Goal: Task Accomplishment & Management: Manage account settings

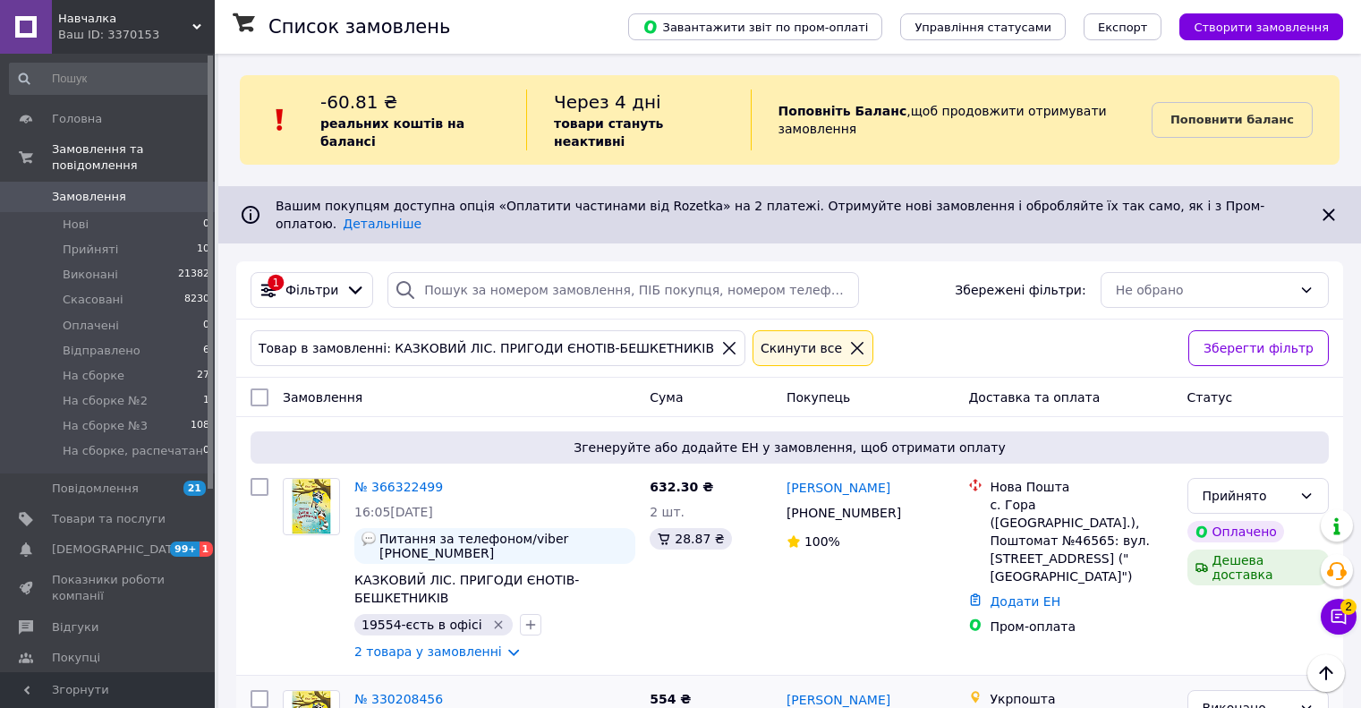
scroll to position [268, 0]
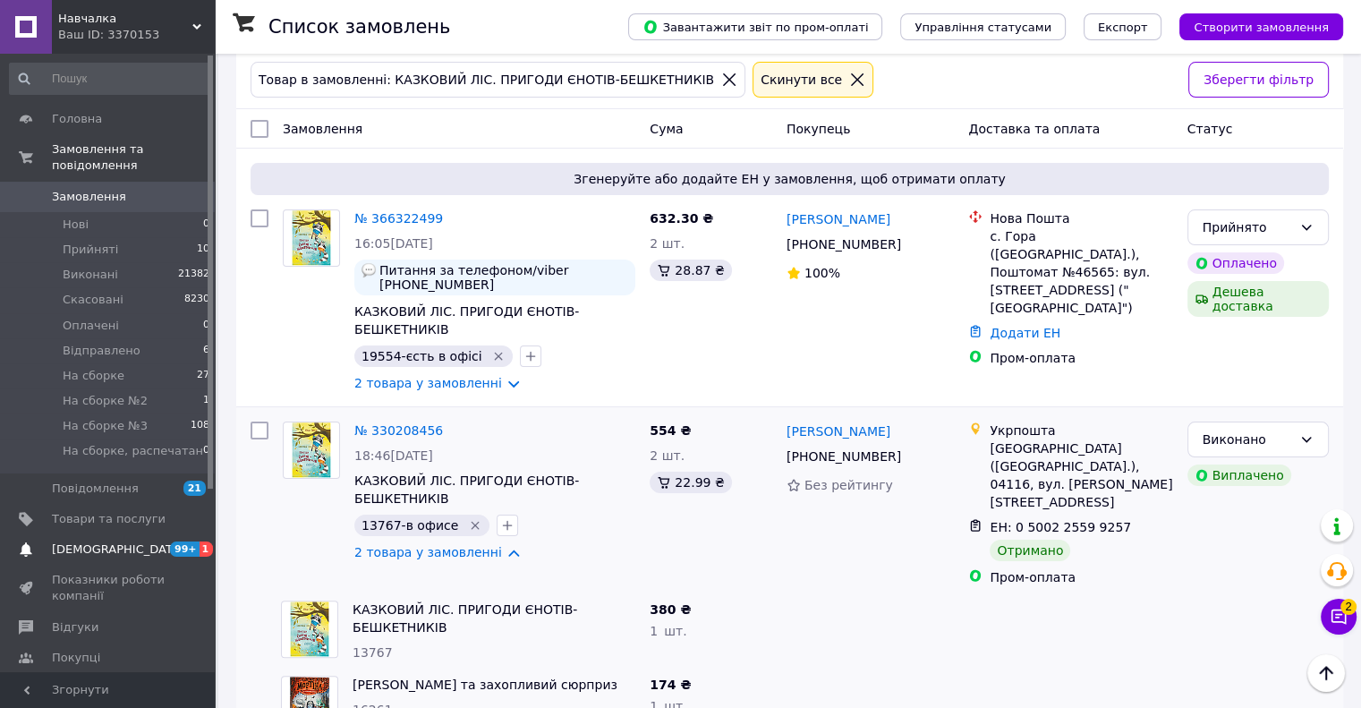
drag, startPoint x: 85, startPoint y: 504, endPoint x: 96, endPoint y: 503, distance: 10.8
click at [86, 511] on span "Товари та послуги" at bounding box center [109, 519] width 114 height 16
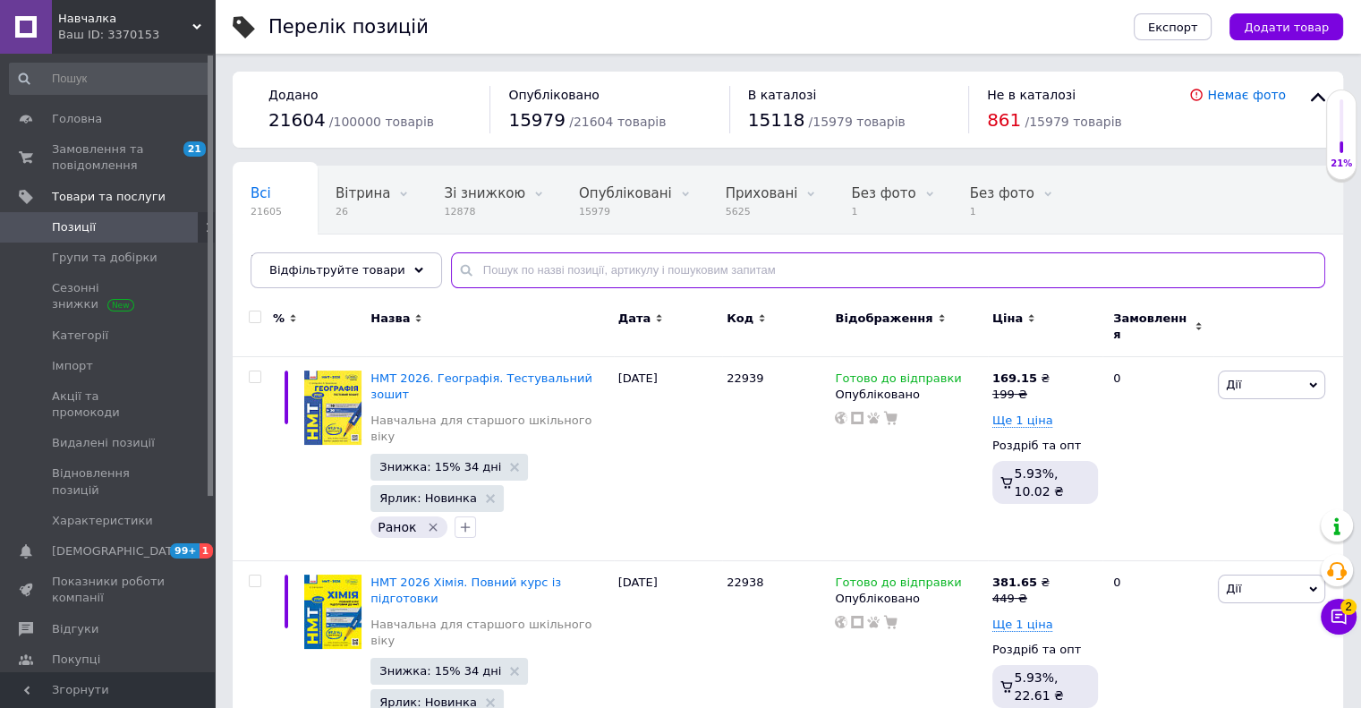
click at [563, 258] on input "text" at bounding box center [888, 270] width 874 height 36
type input "19416"
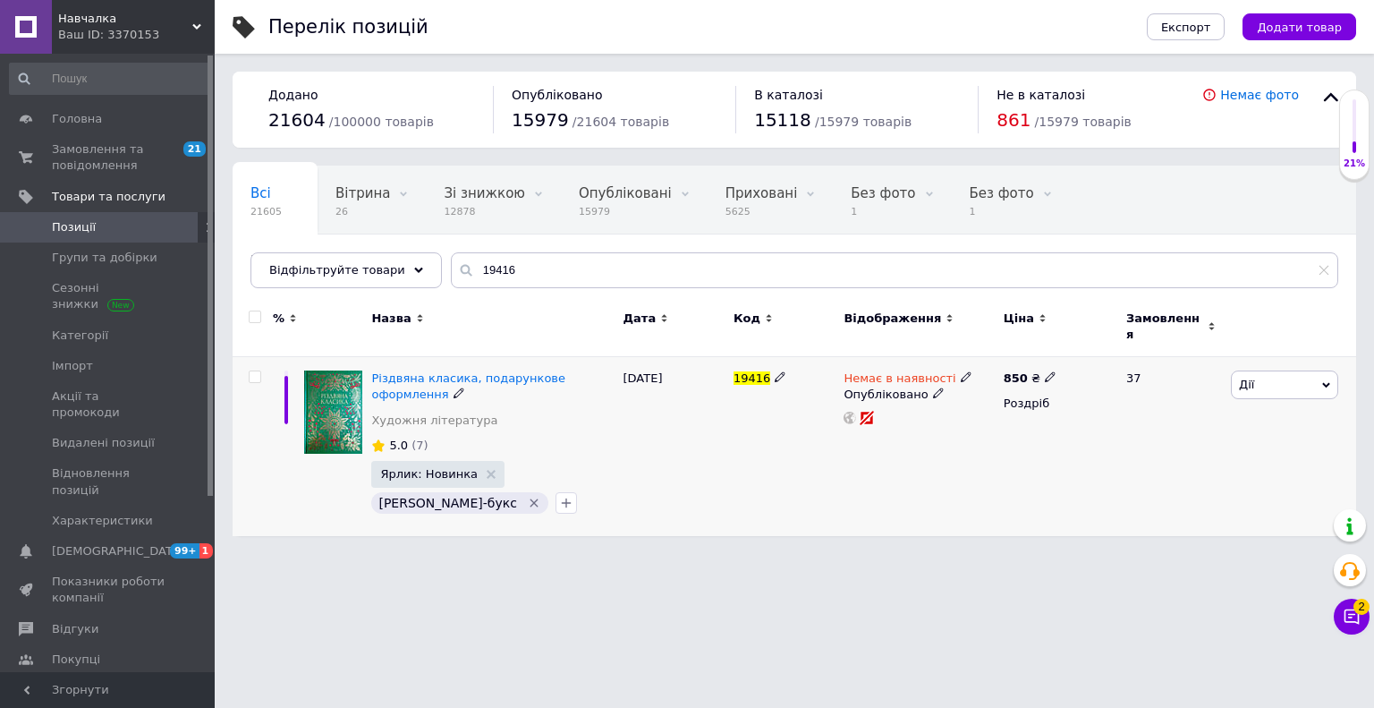
click at [1045, 371] on icon at bounding box center [1050, 376] width 11 height 11
drag, startPoint x: 1114, startPoint y: 346, endPoint x: 1088, endPoint y: 344, distance: 26.0
click at [1088, 344] on input "850" at bounding box center [1134, 358] width 136 height 36
type input "8"
type input "900"
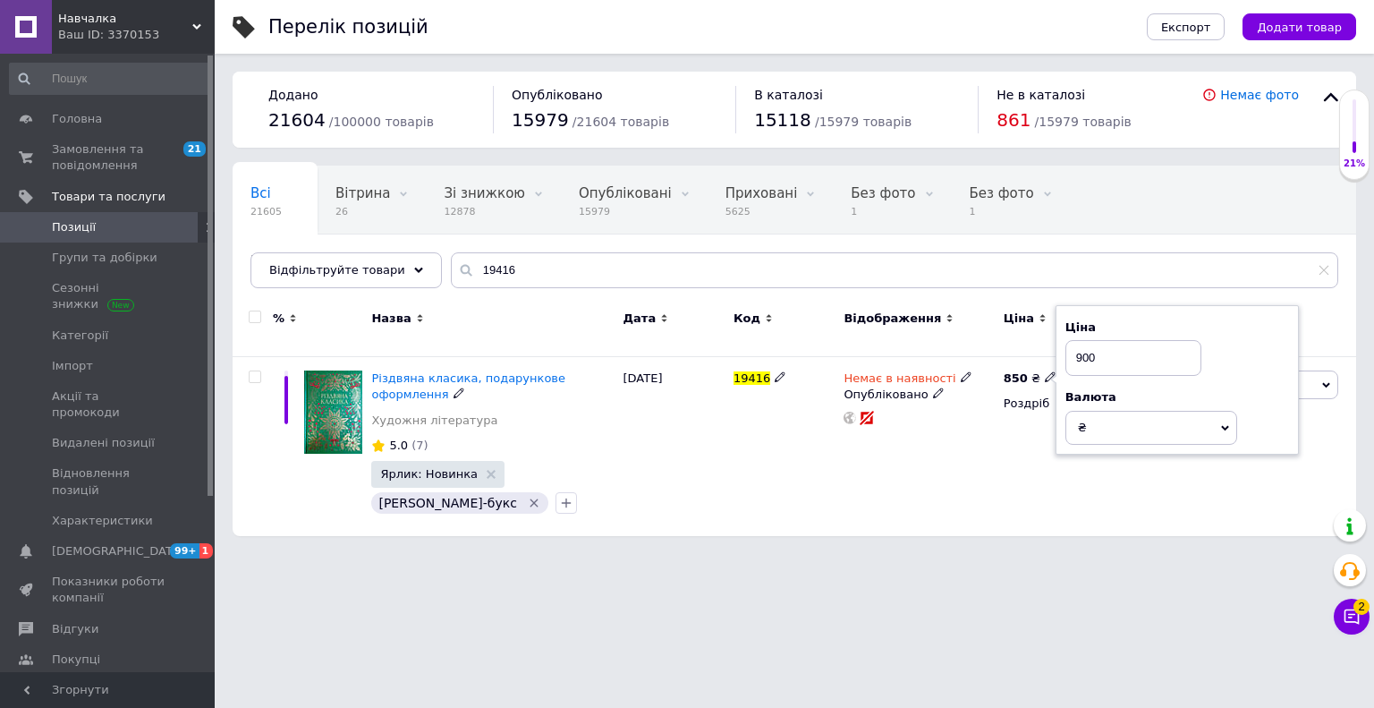
click at [872, 554] on html "Навчалка Ваш ID: 3370153 Сайт Навчалка Кабінет покупця Перевірити стан системи …" at bounding box center [687, 277] width 1374 height 554
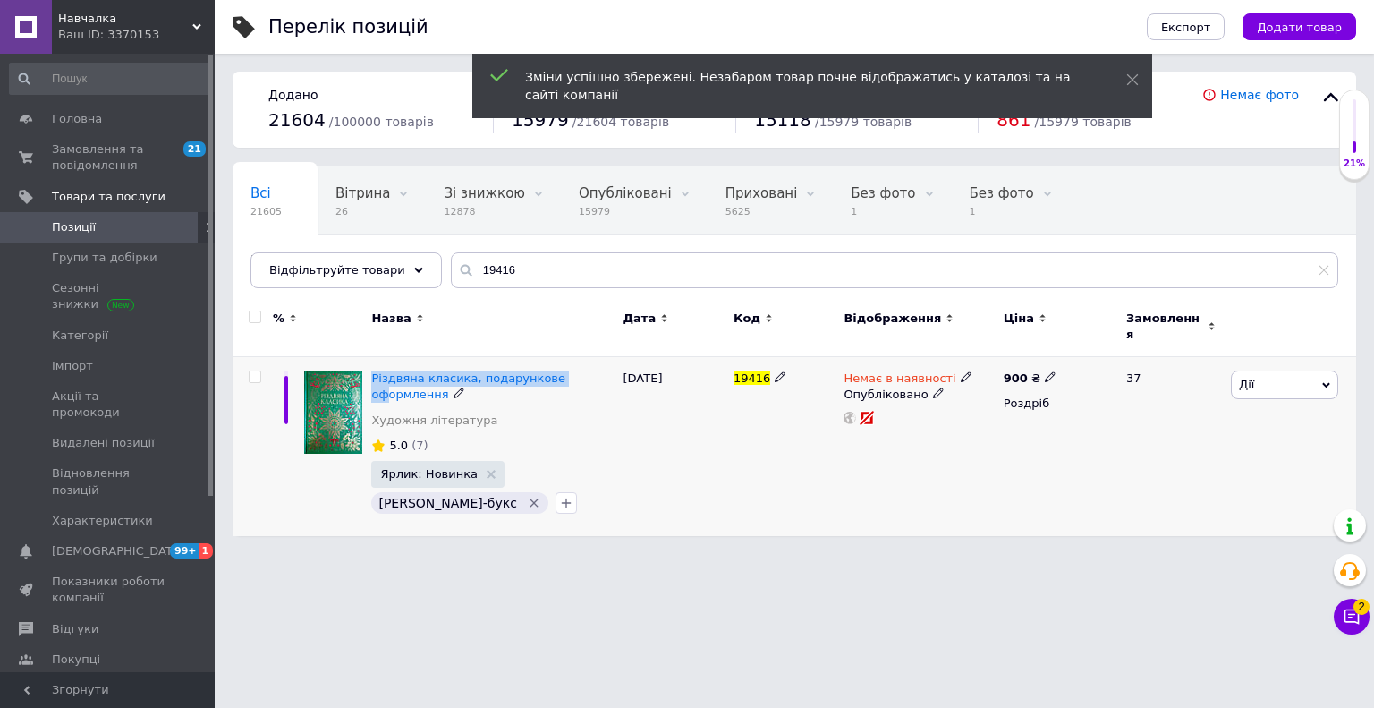
drag, startPoint x: 372, startPoint y: 356, endPoint x: 557, endPoint y: 355, distance: 185.2
click at [557, 357] on div "Різдвяна класика, подарункове оформлення Художня література 5.0 (7) Ярлик: Нови…" at bounding box center [492, 447] width 251 height 180
copy span "Різдвяна класика, подарункове оф"
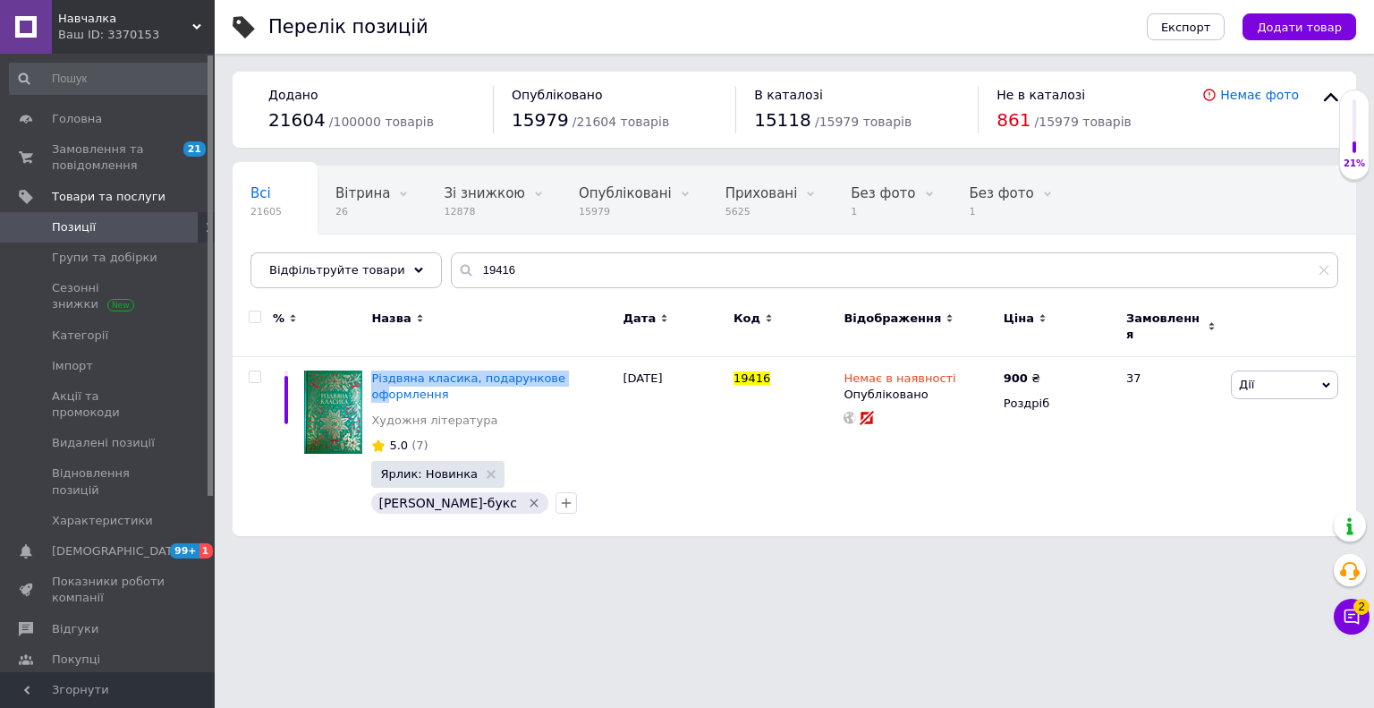
click at [77, 228] on span "Позиції" at bounding box center [74, 227] width 44 height 16
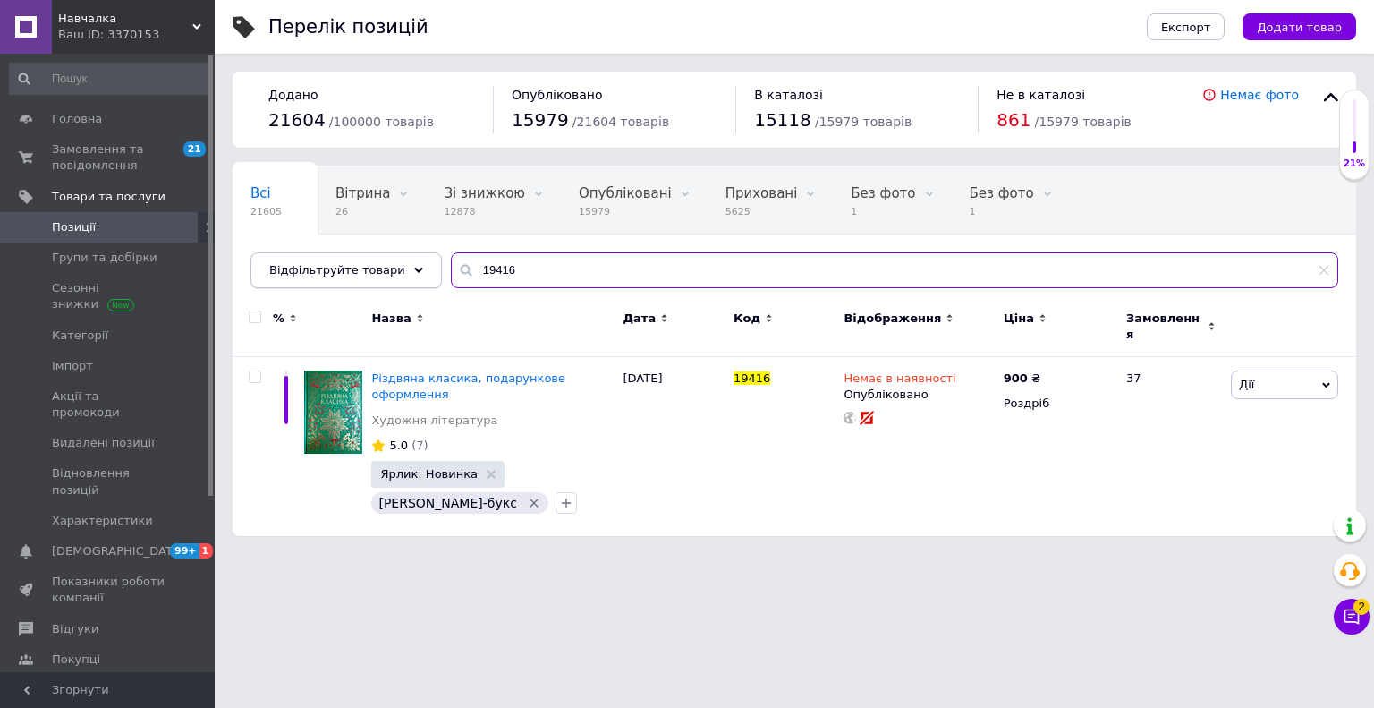
drag, startPoint x: 519, startPoint y: 261, endPoint x: 415, endPoint y: 262, distance: 103.8
click at [415, 262] on div "Відфільтруйте товари 19416" at bounding box center [795, 270] width 1088 height 36
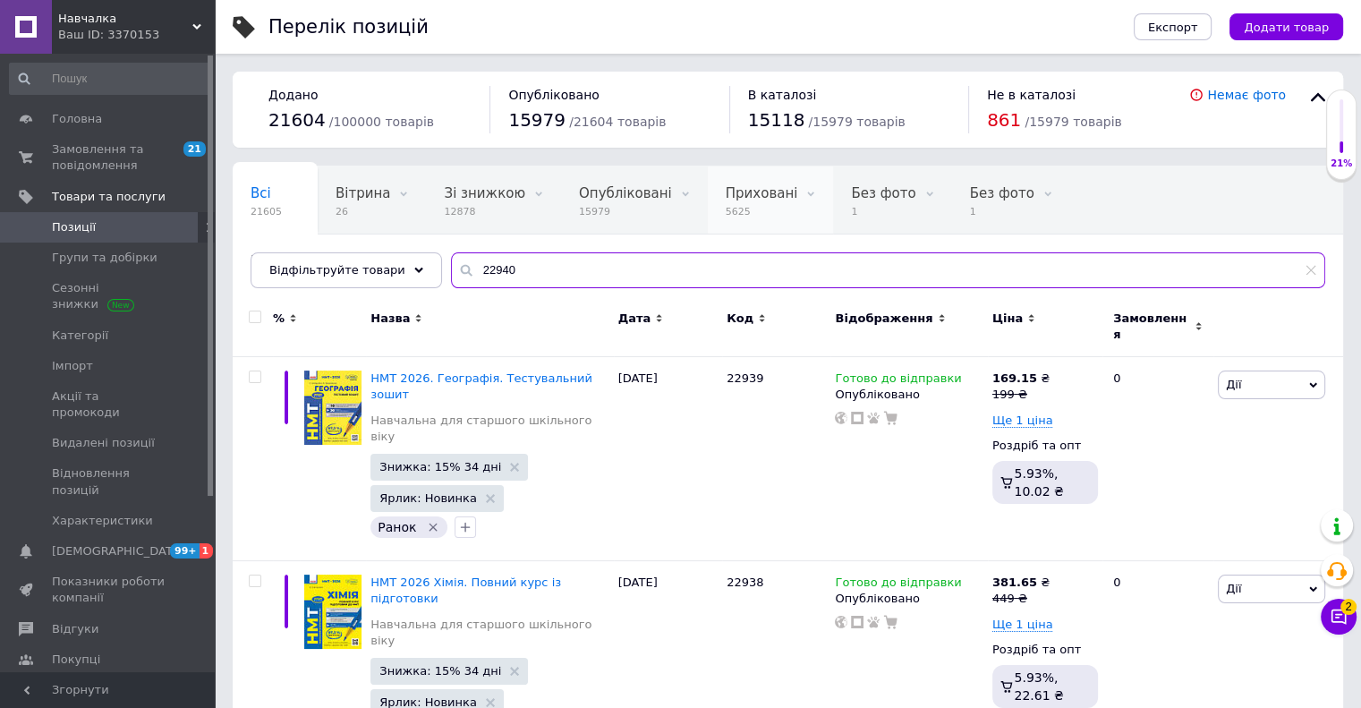
type input "22940"
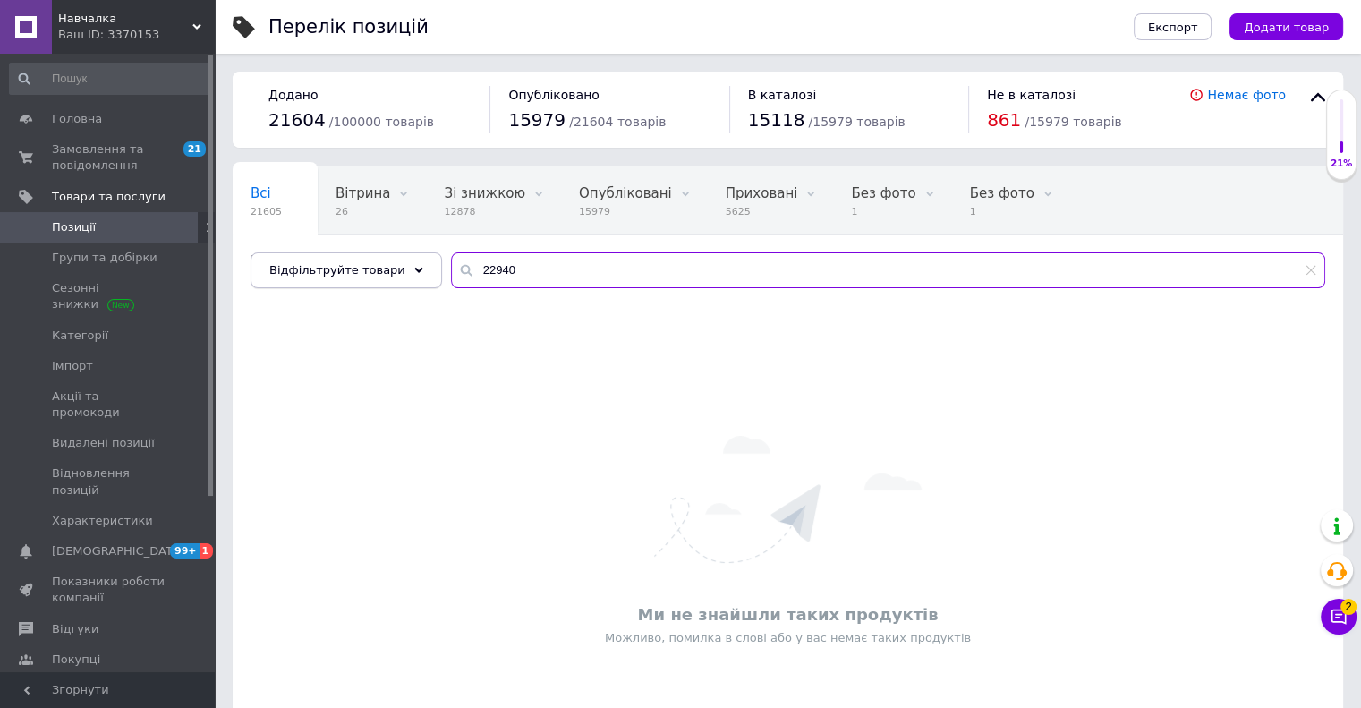
drag, startPoint x: 506, startPoint y: 253, endPoint x: 390, endPoint y: 262, distance: 115.8
click at [390, 262] on div "Відфільтруйте товари 22940" at bounding box center [788, 270] width 1075 height 36
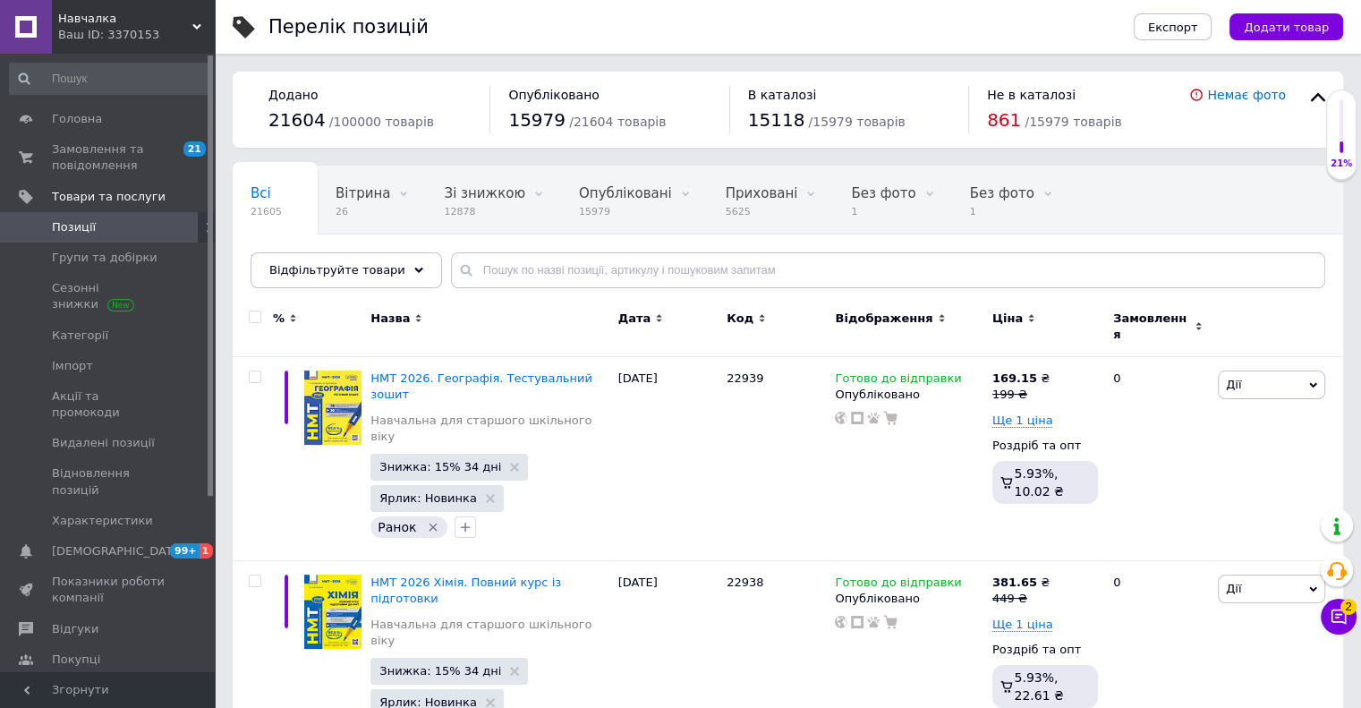
click at [258, 311] on input "checkbox" at bounding box center [255, 317] width 12 height 12
checkbox input "true"
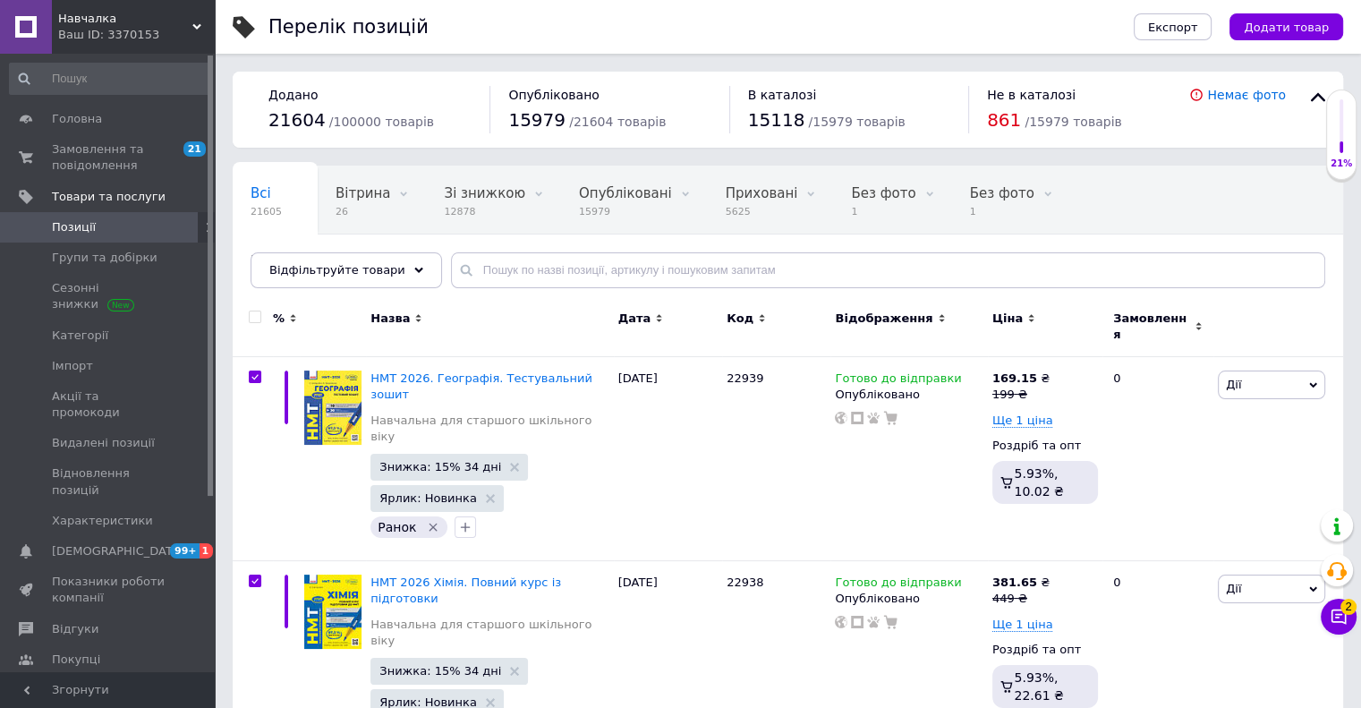
checkbox input "true"
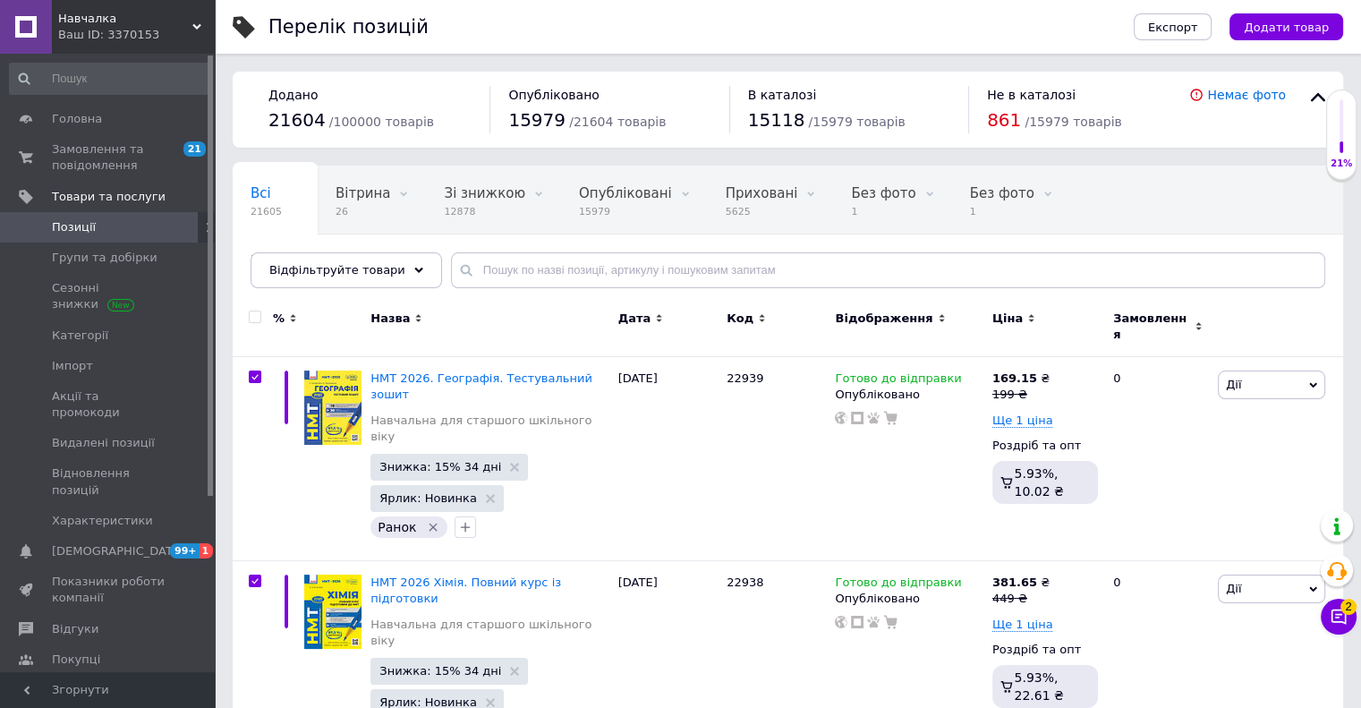
checkbox input "true"
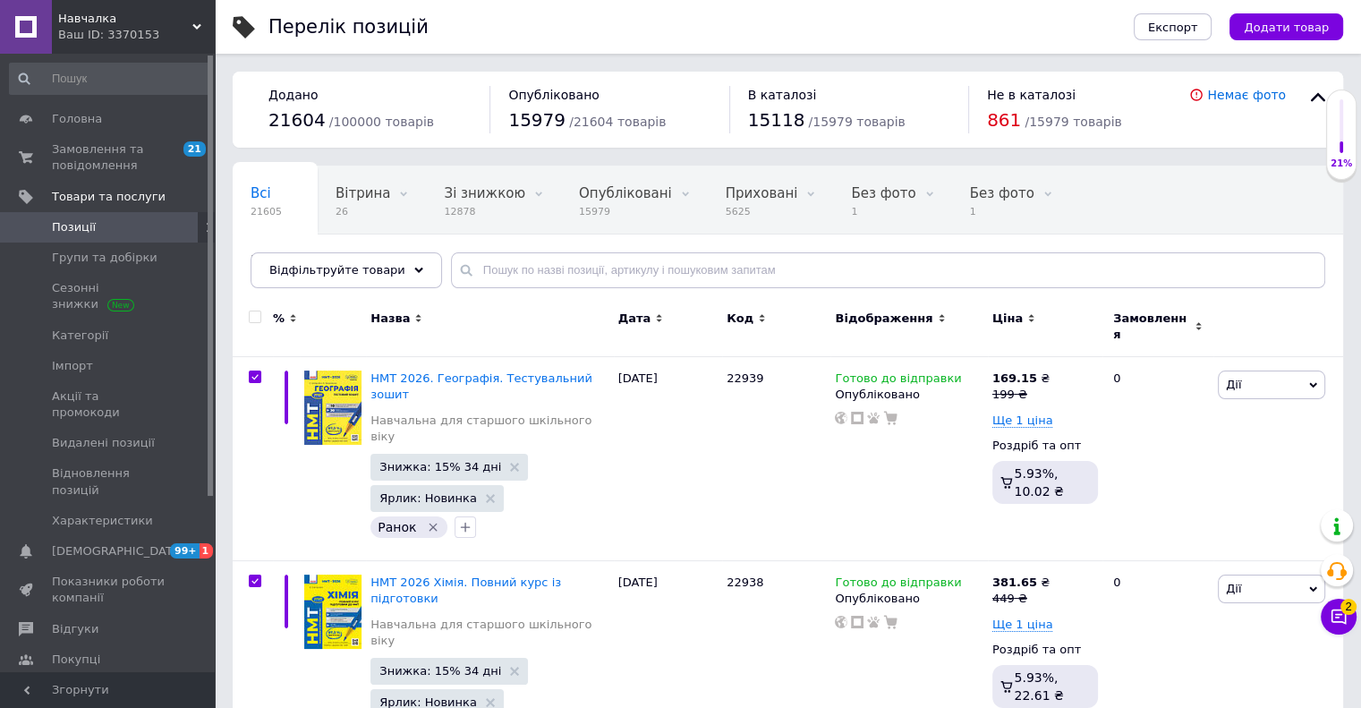
checkbox input "true"
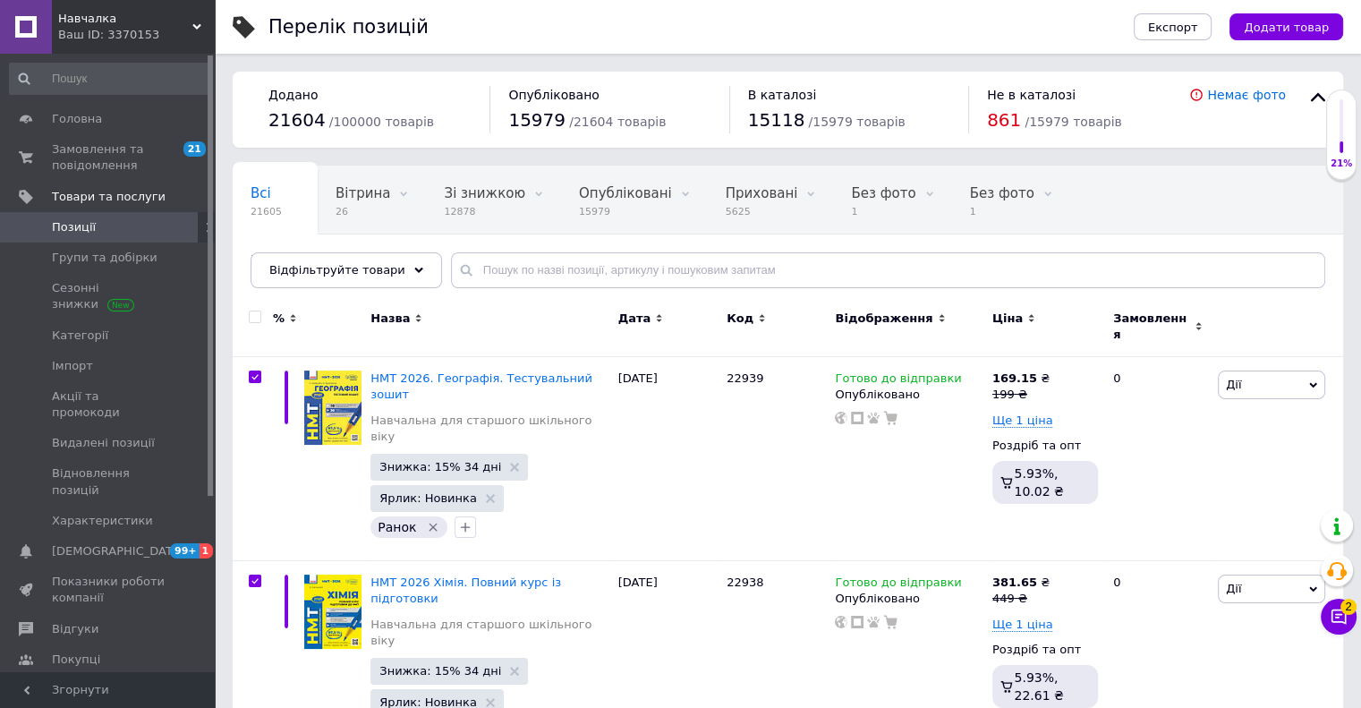
checkbox input "true"
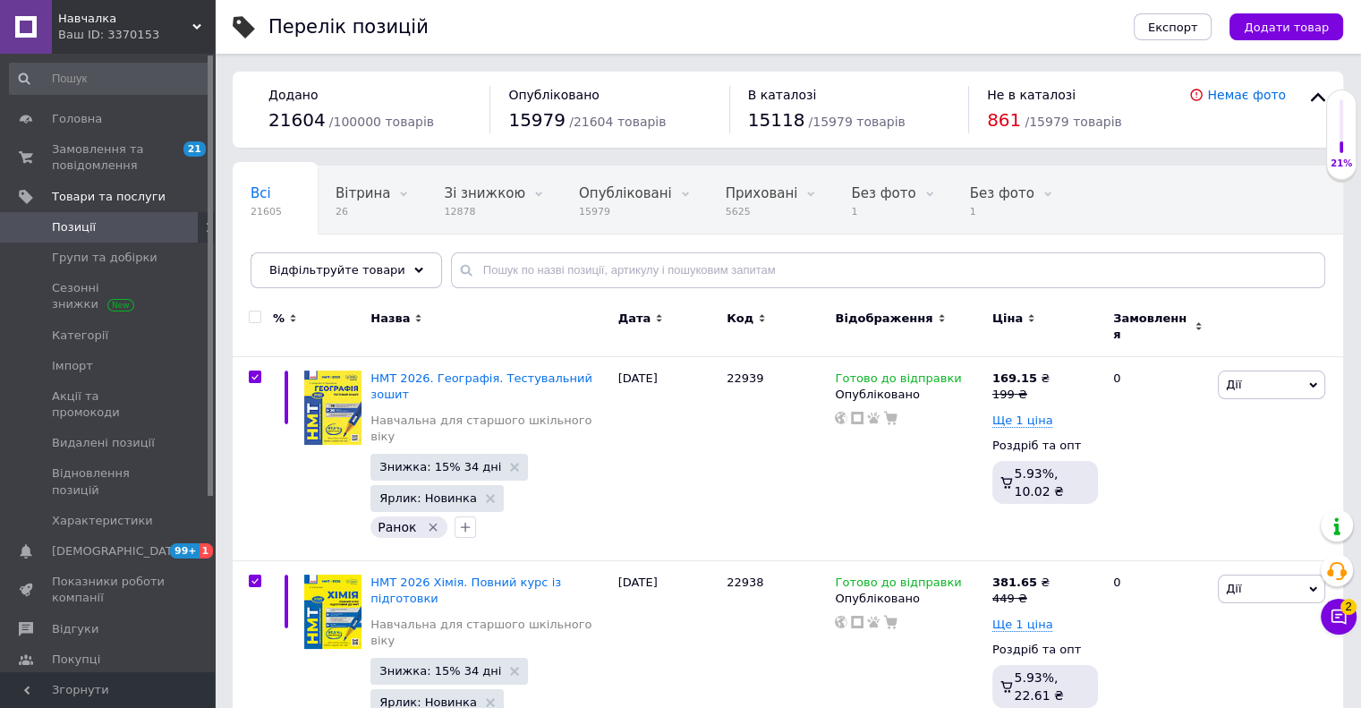
checkbox input "true"
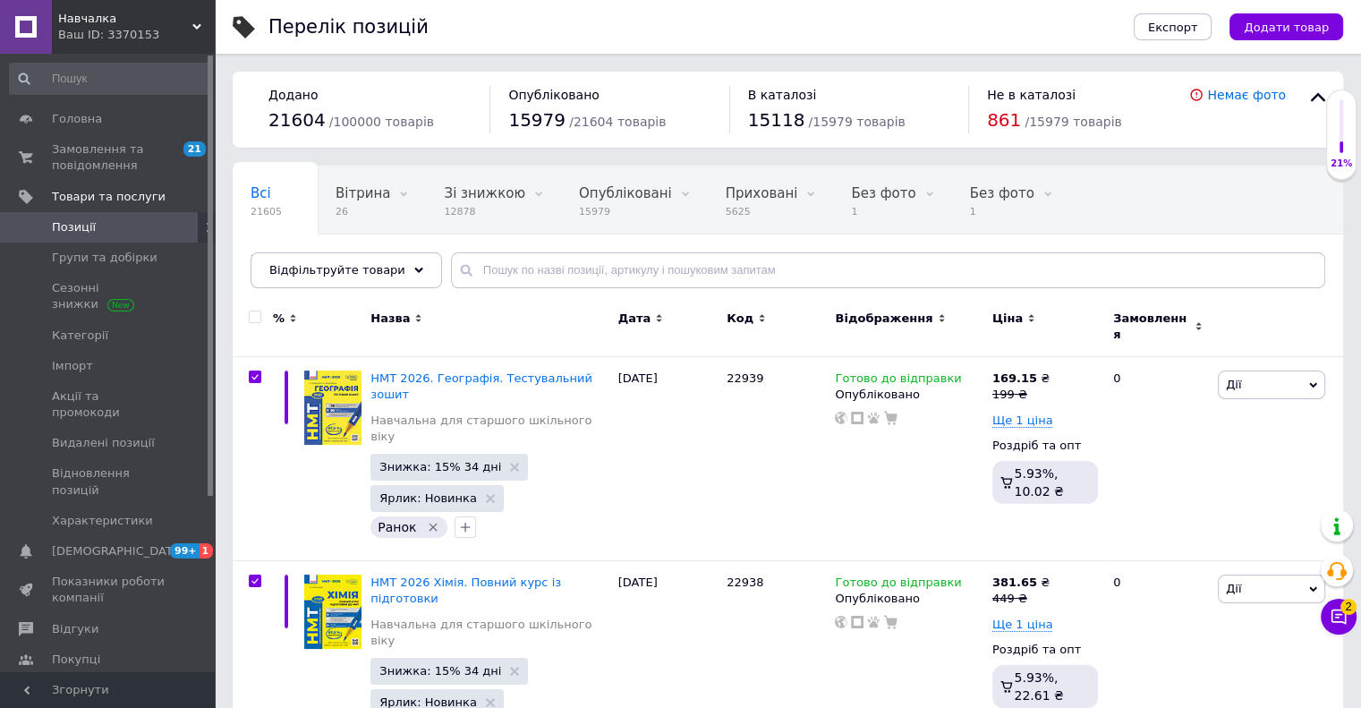
checkbox input "true"
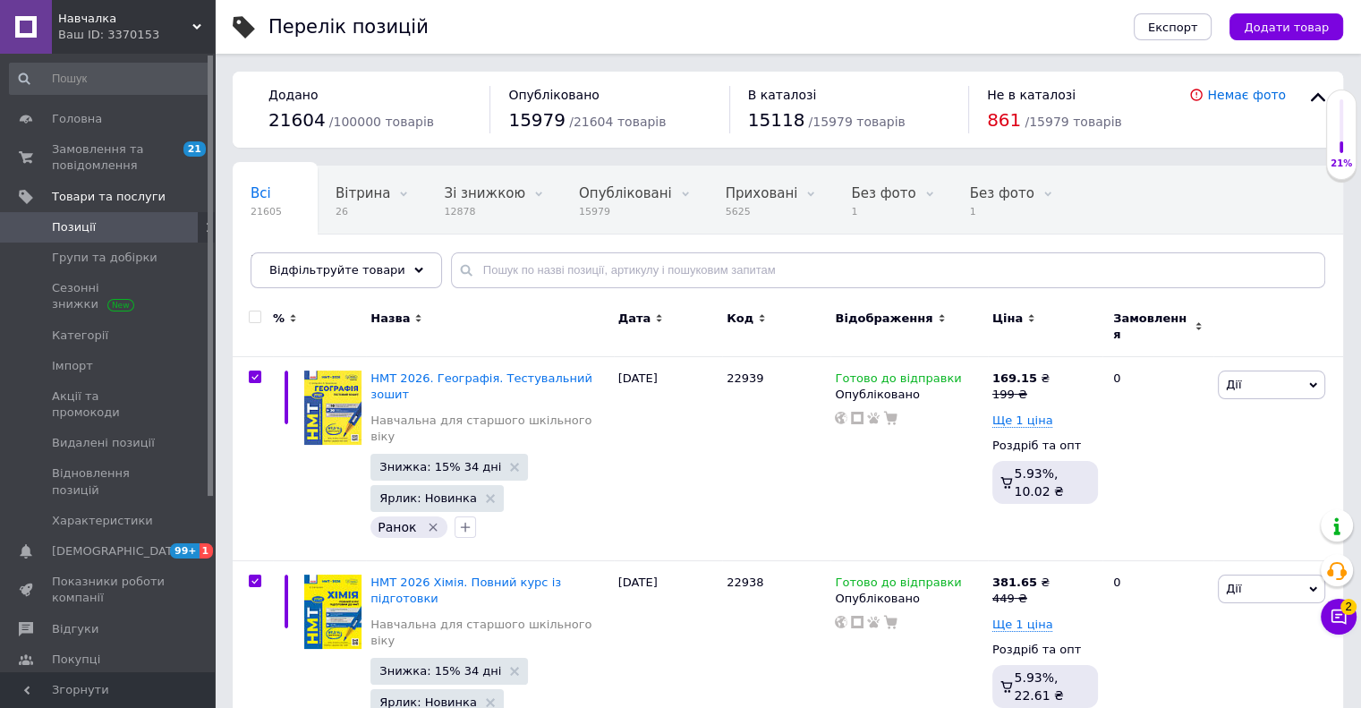
checkbox input "true"
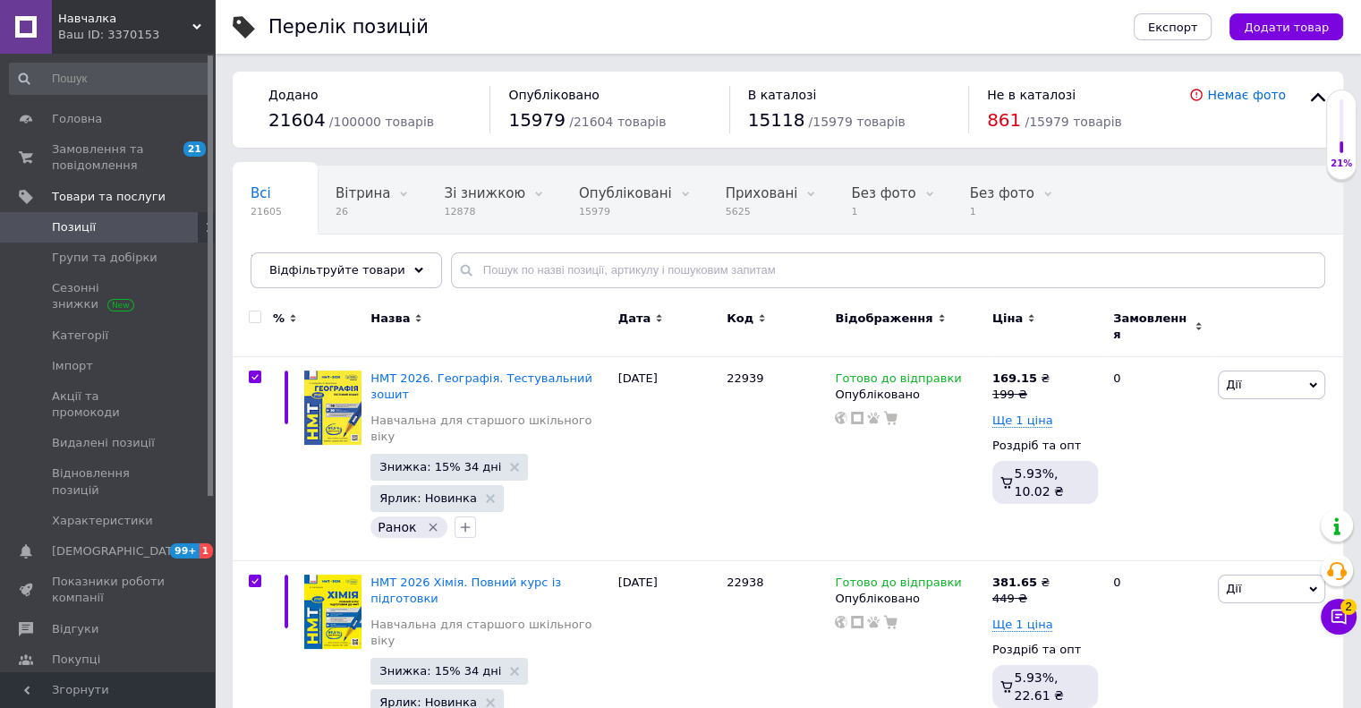
checkbox input "true"
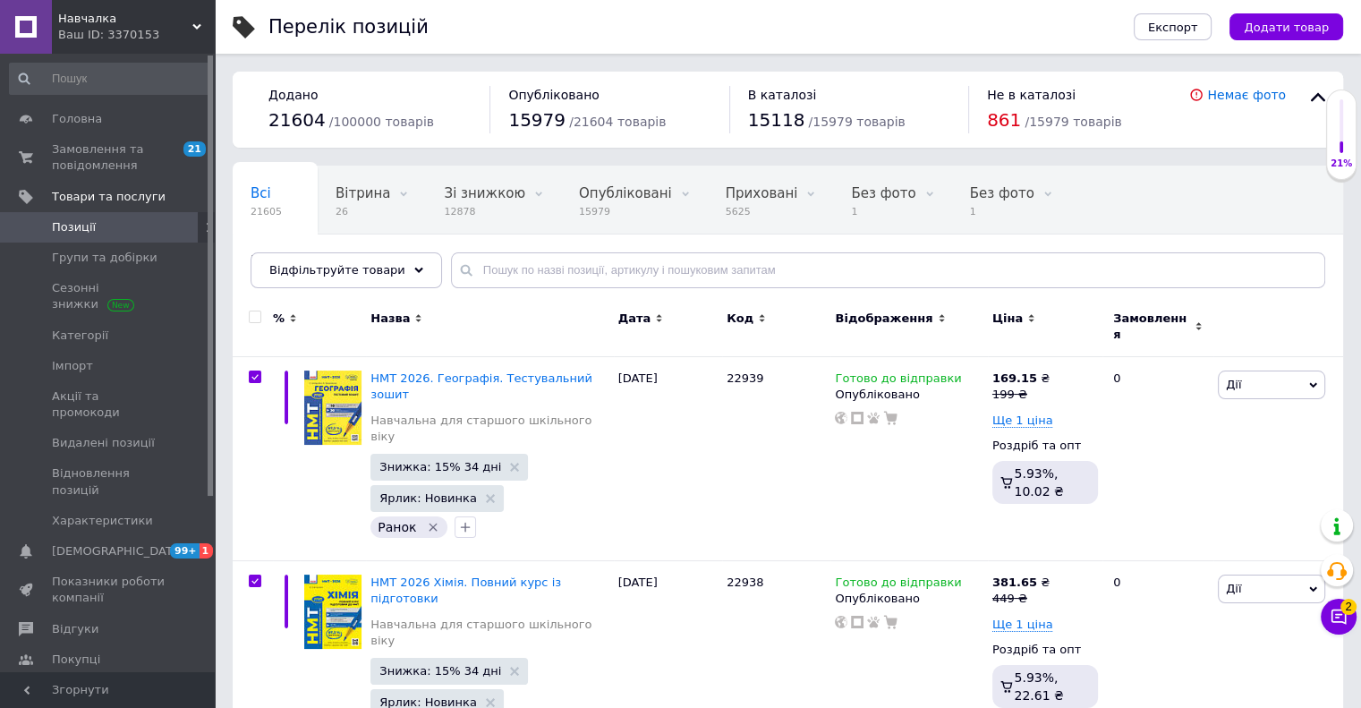
checkbox input "true"
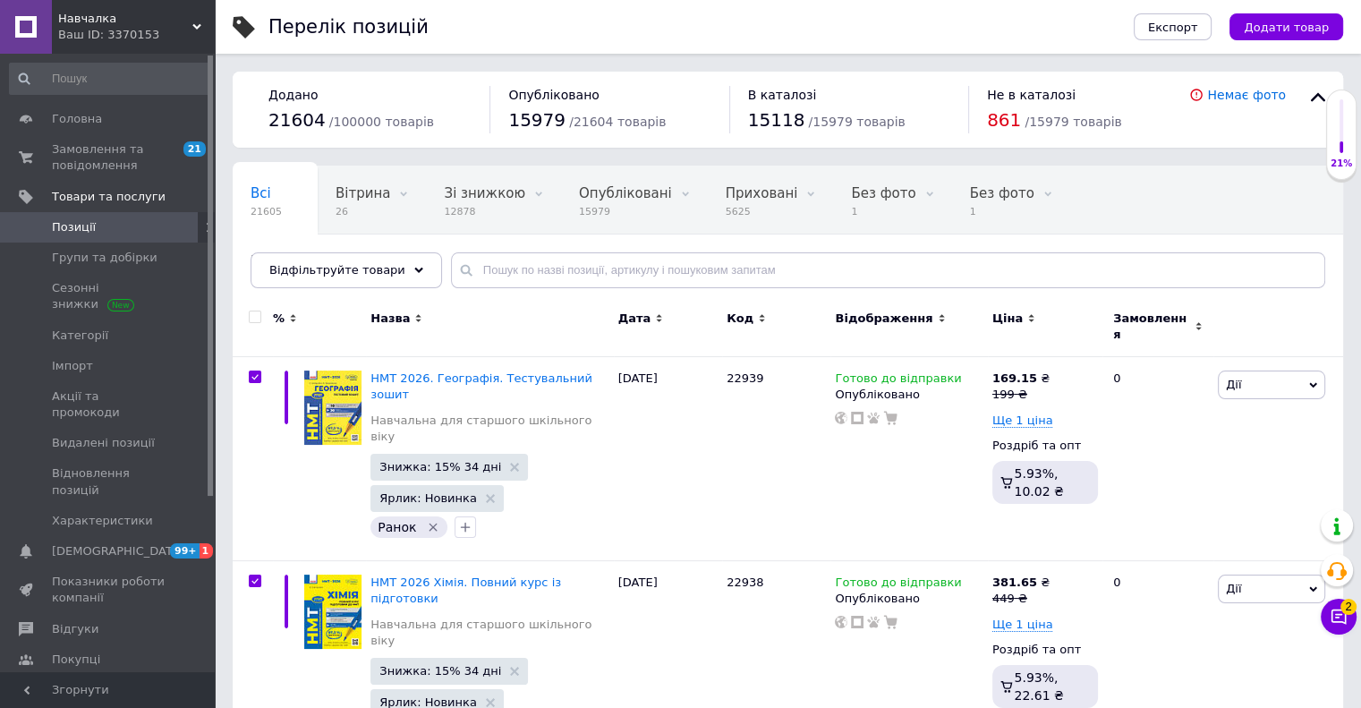
checkbox input "true"
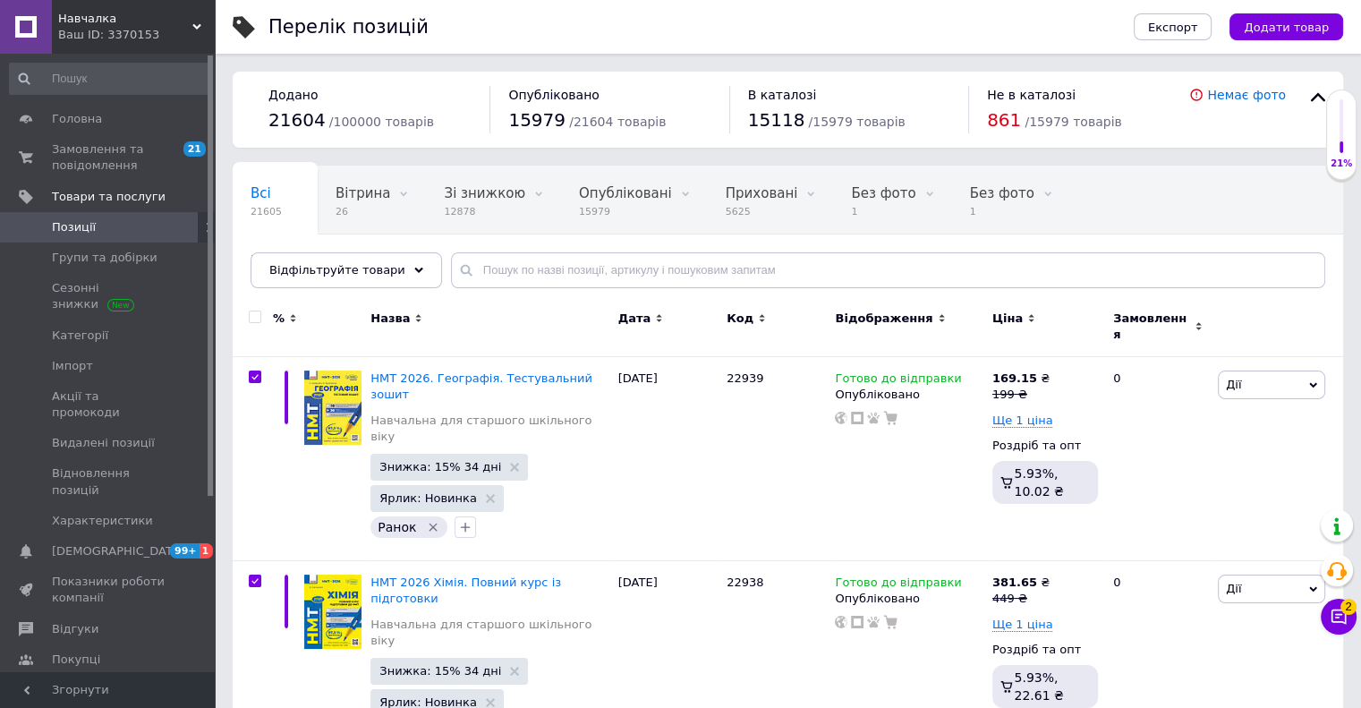
checkbox input "true"
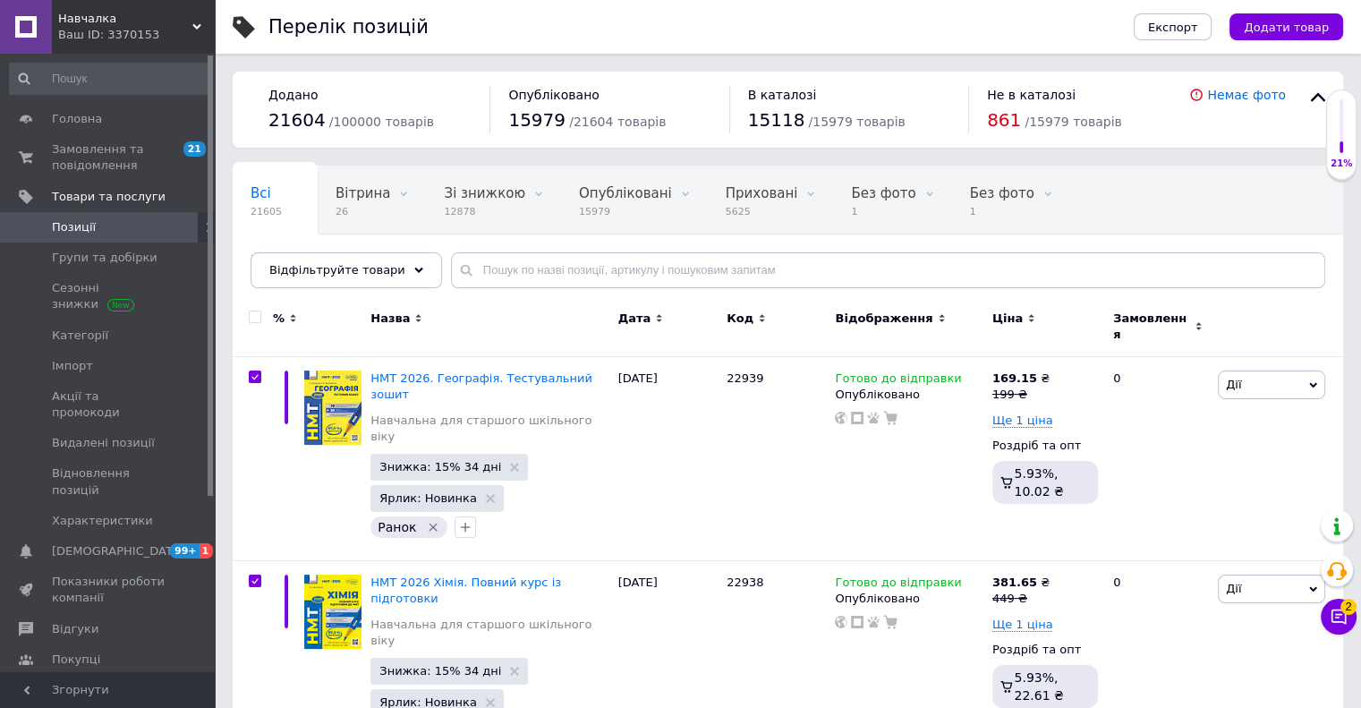
checkbox input "true"
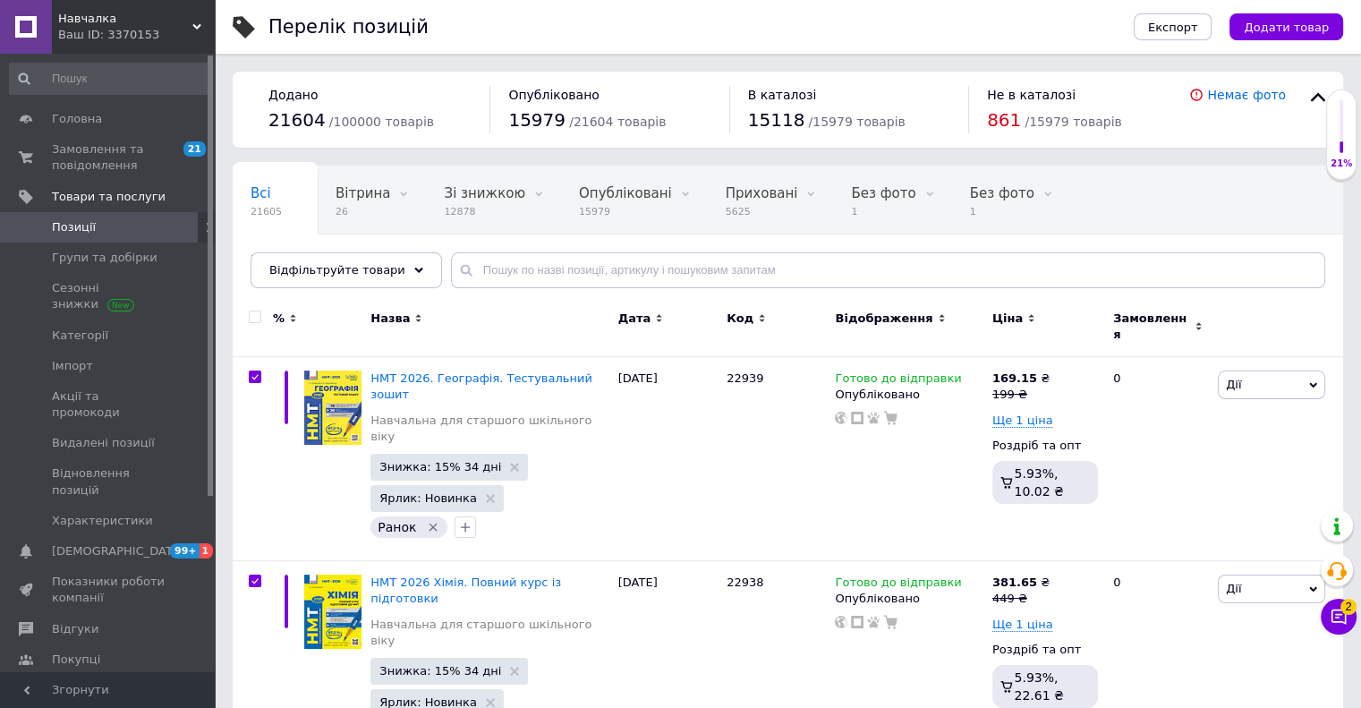
checkbox input "true"
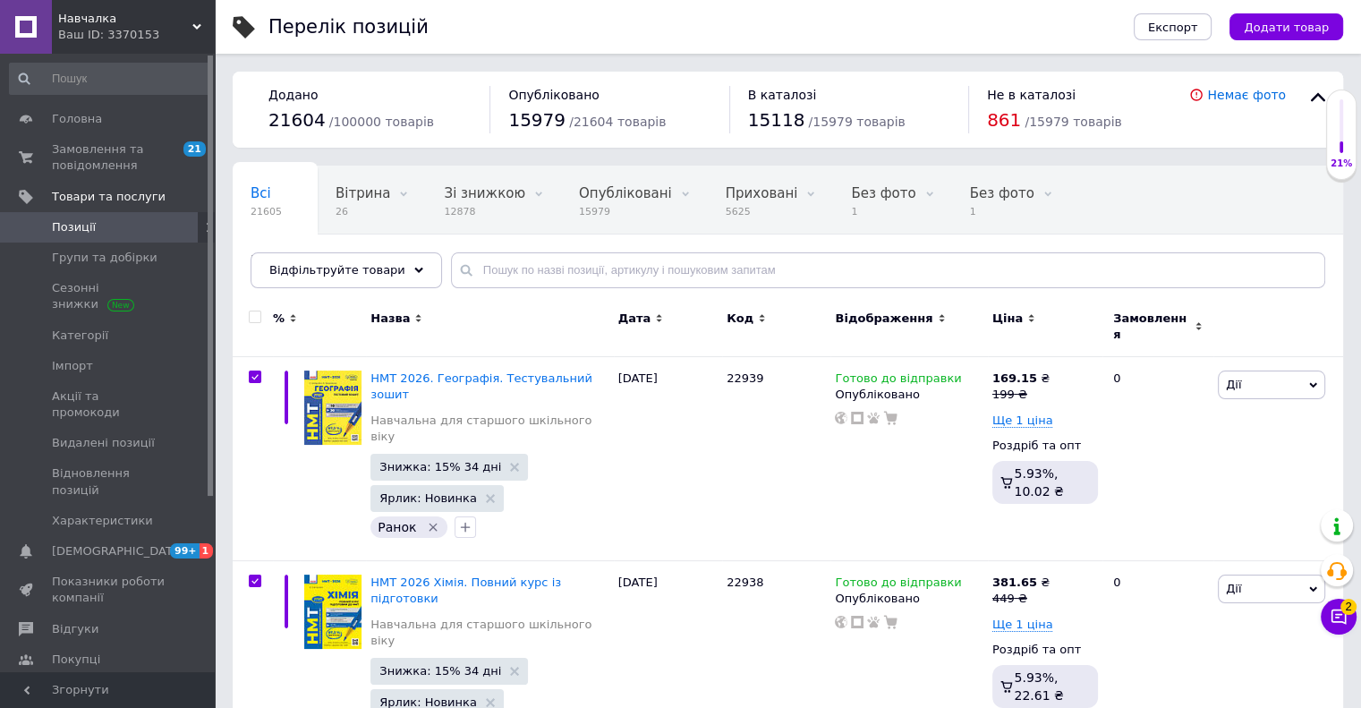
checkbox input "true"
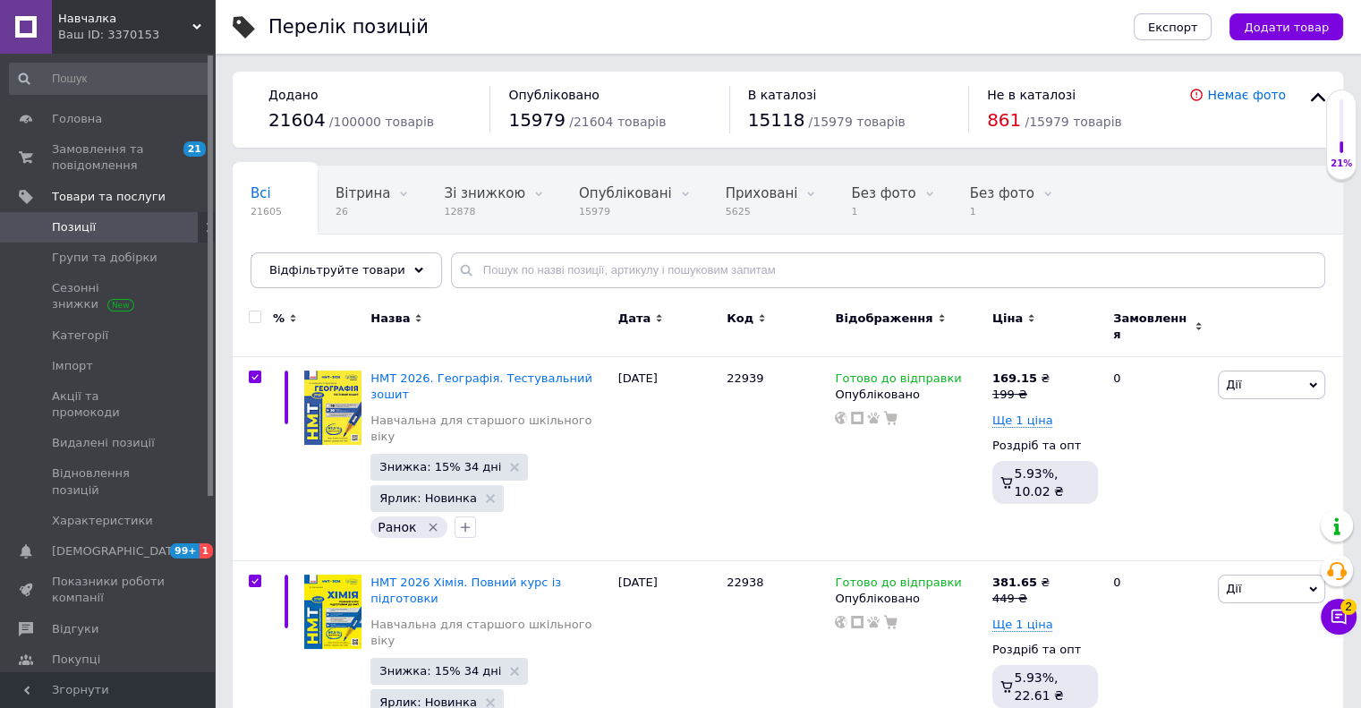
checkbox input "true"
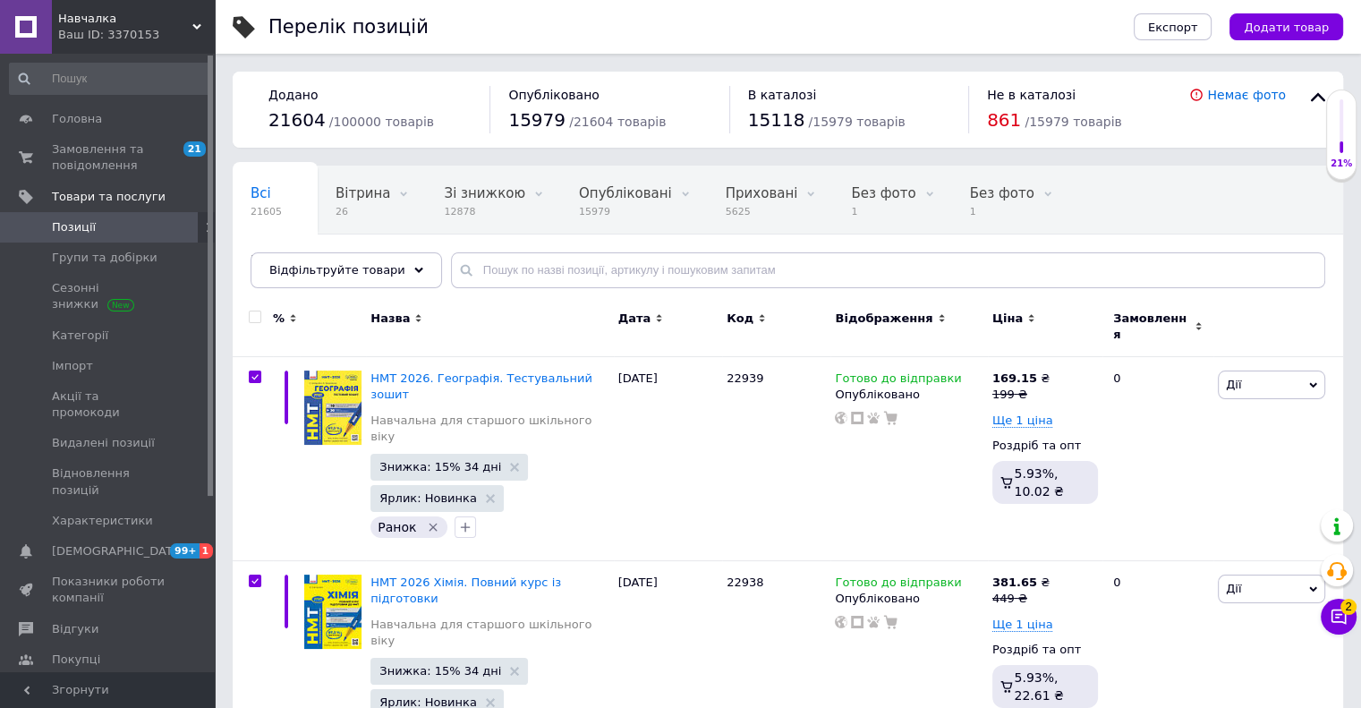
checkbox input "true"
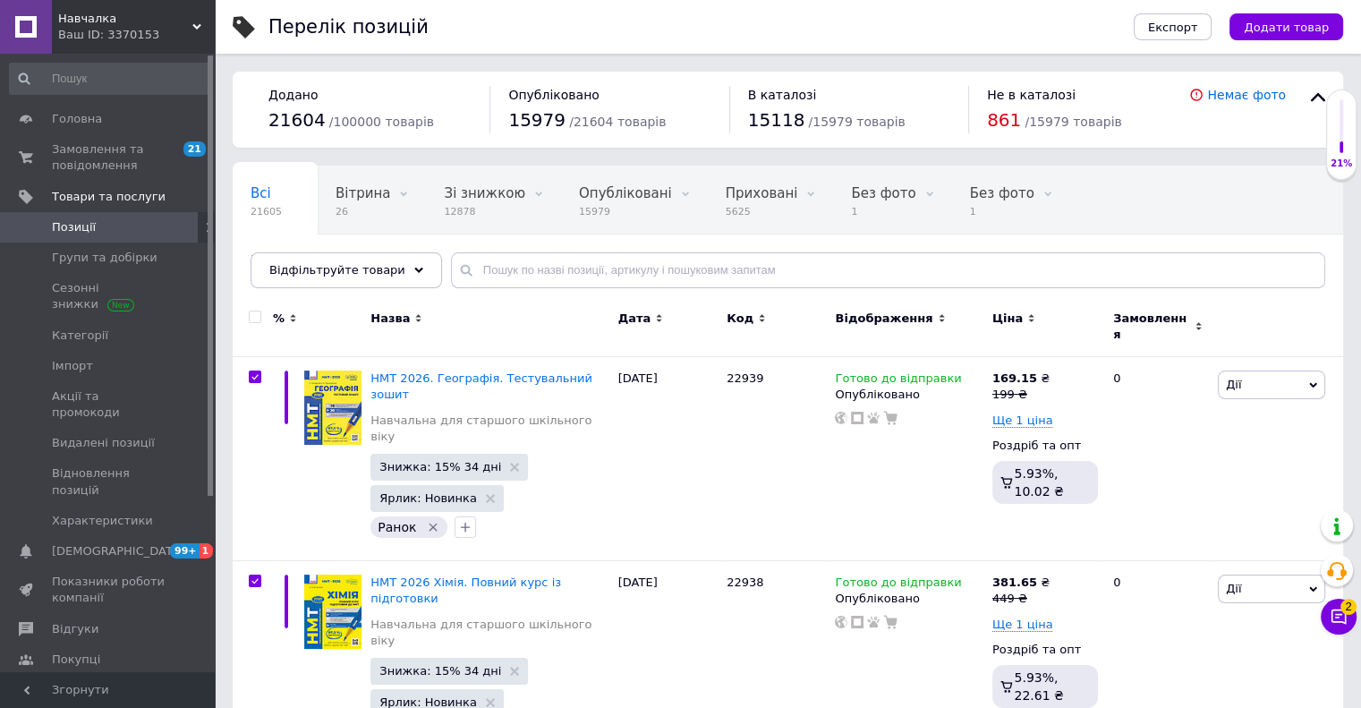
checkbox input "true"
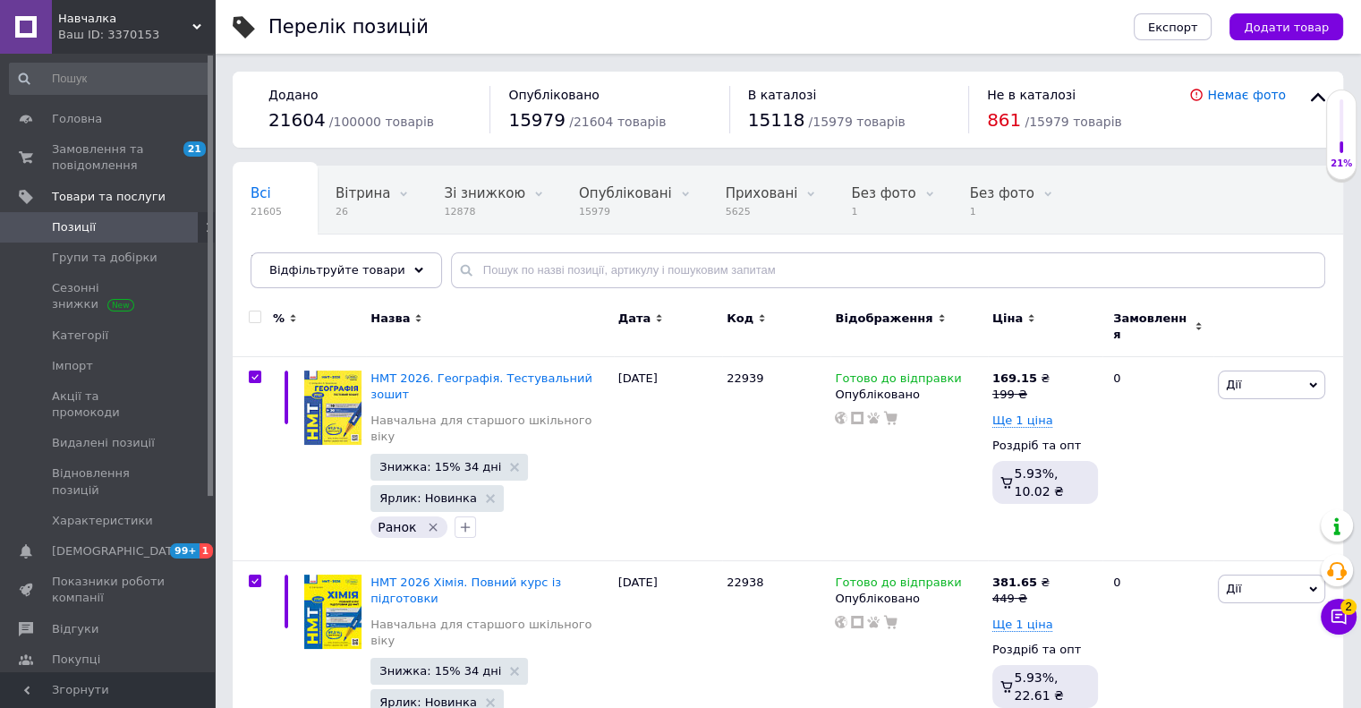
checkbox input "true"
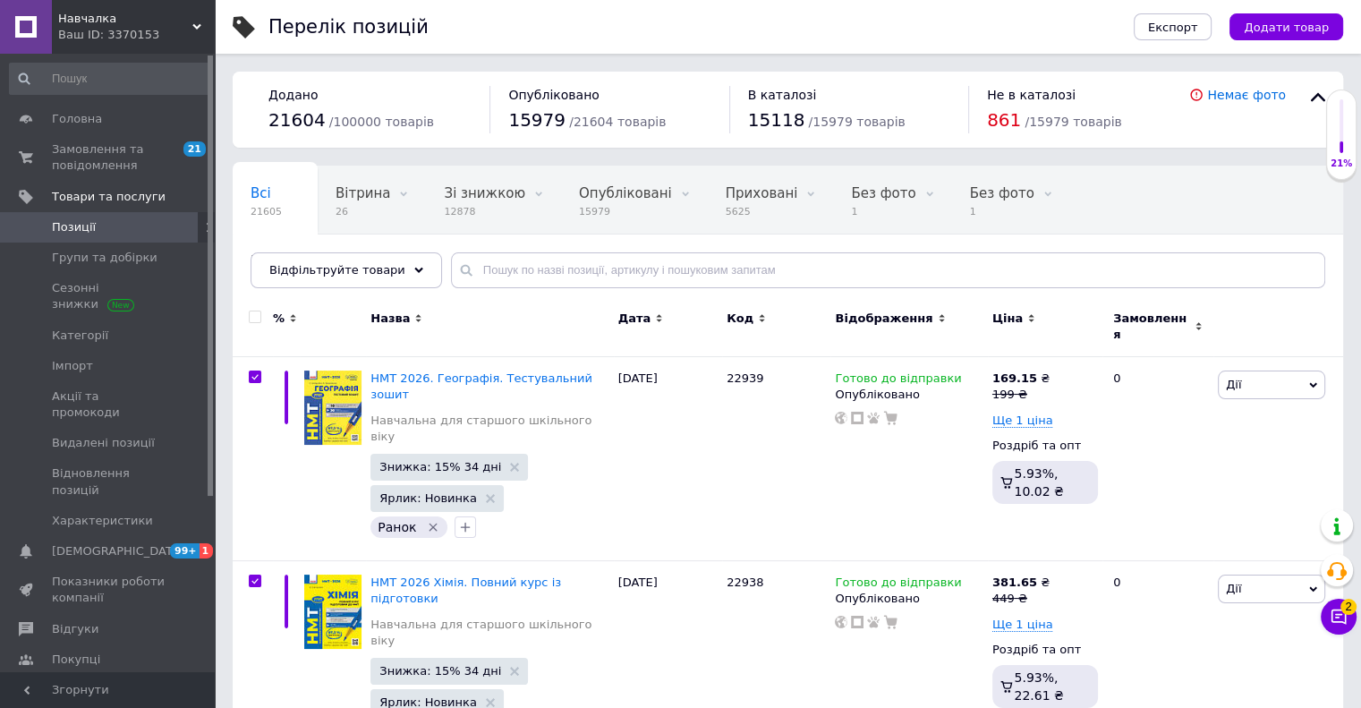
checkbox input "true"
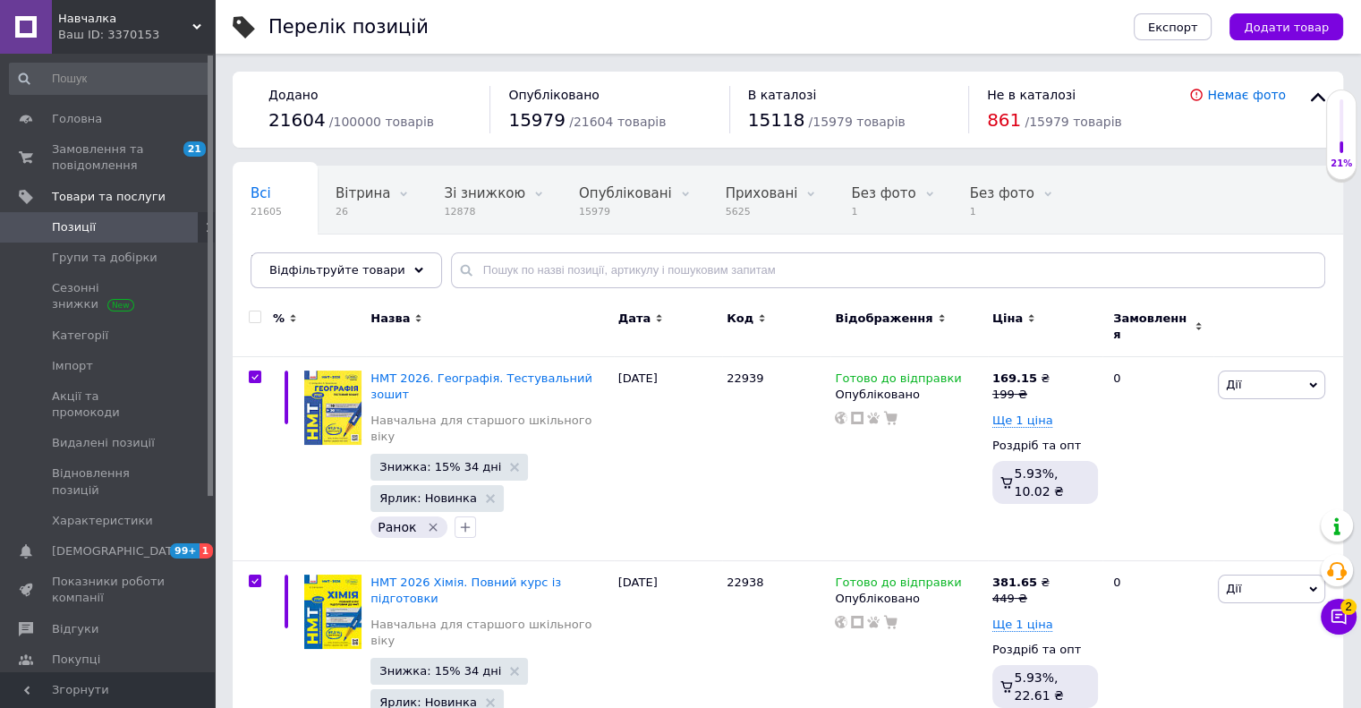
checkbox input "true"
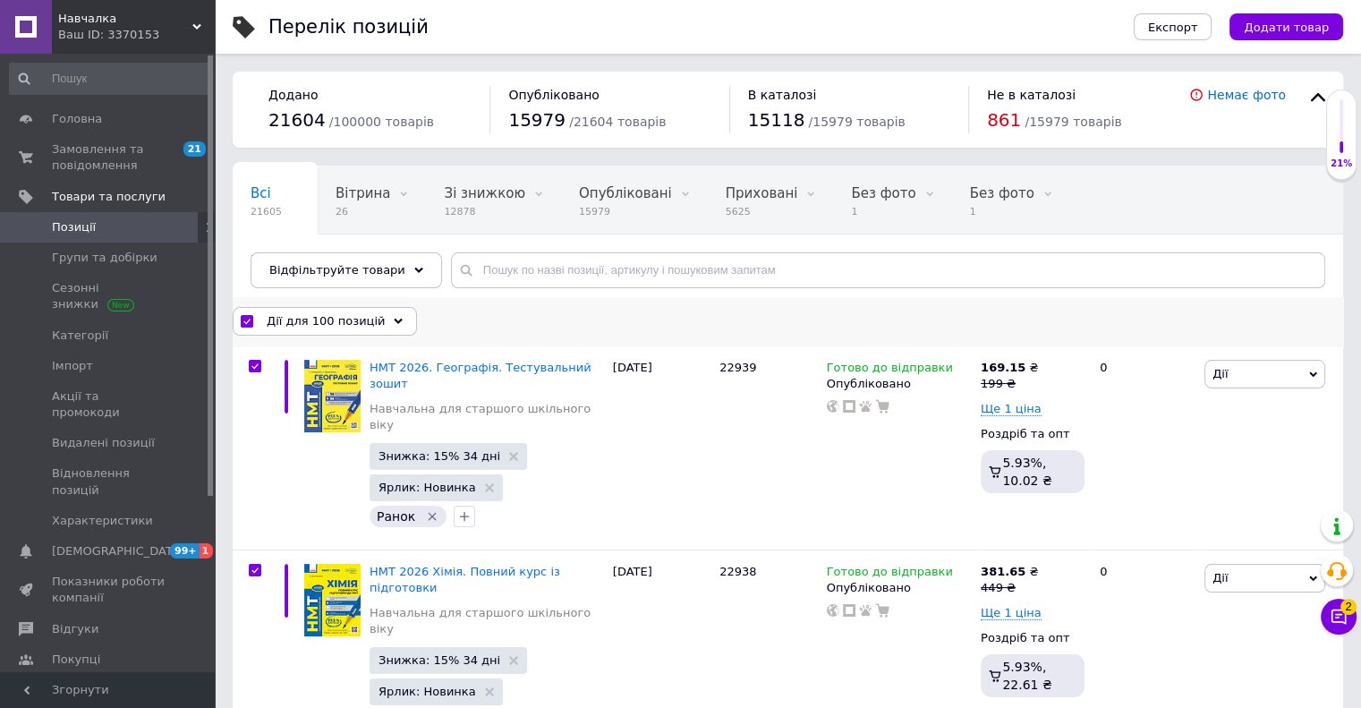
click at [365, 323] on span "Дії для 100 позицій" at bounding box center [326, 321] width 118 height 16
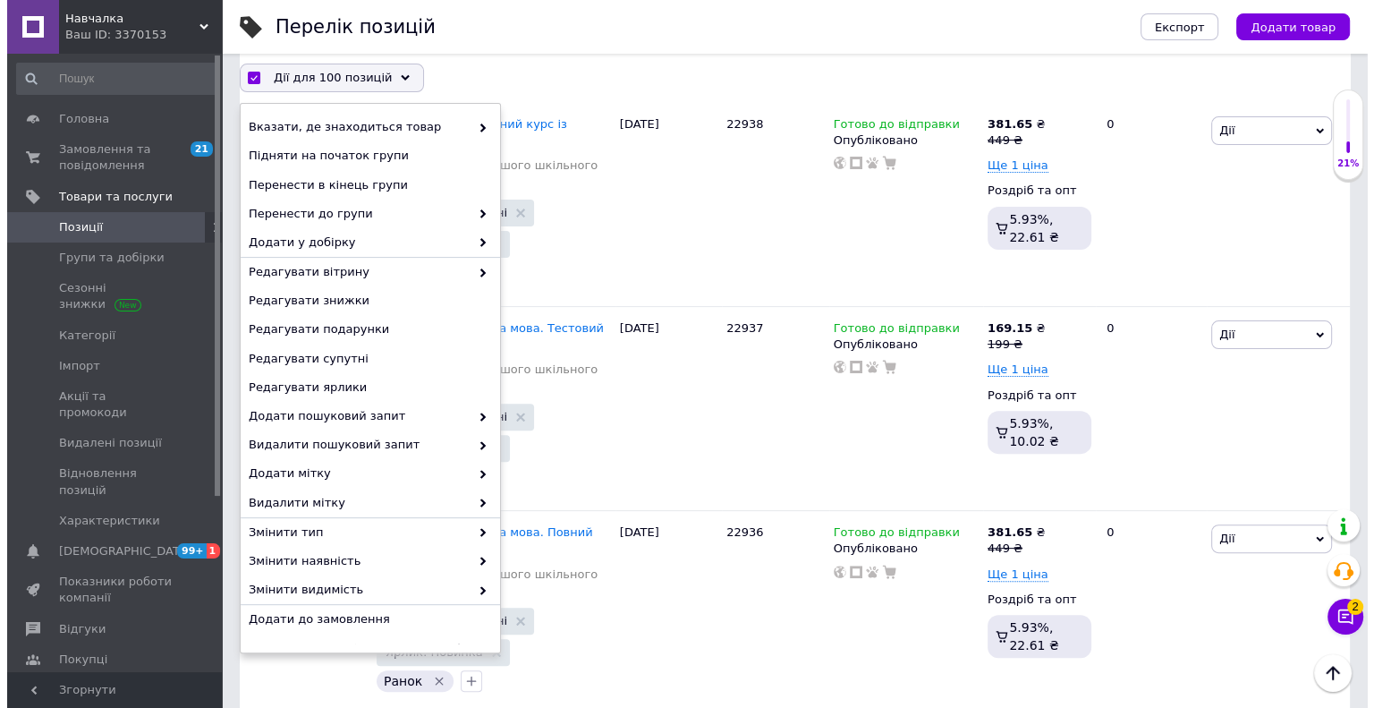
scroll to position [716, 0]
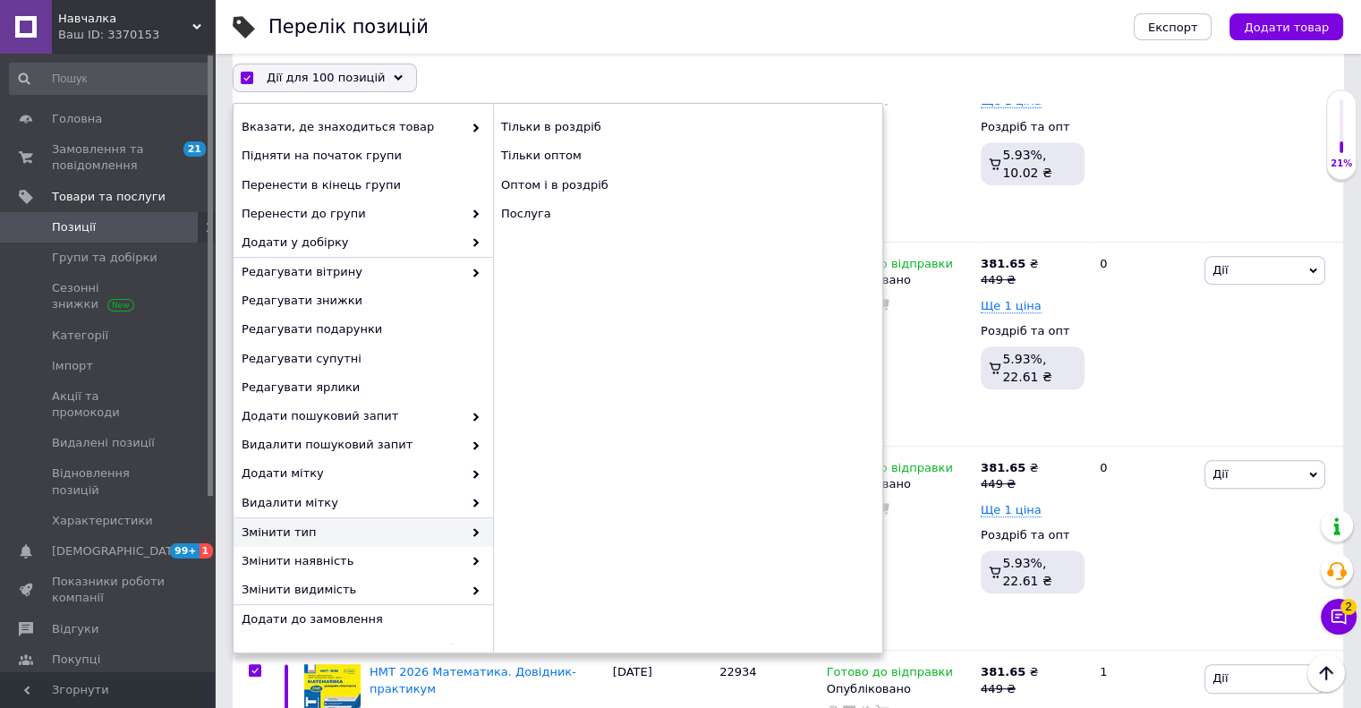
click at [599, 33] on div "Перелік позицій" at bounding box center [682, 27] width 829 height 54
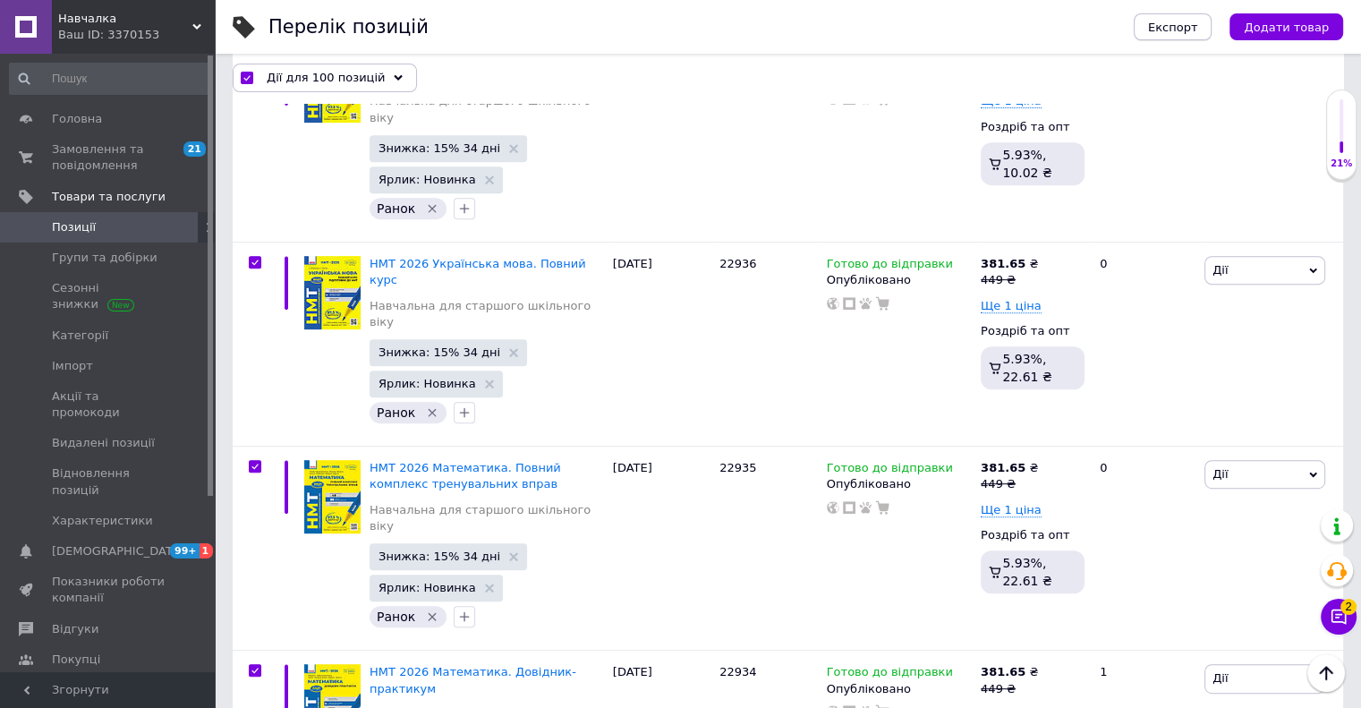
click at [1196, 21] on span "Експорт" at bounding box center [1173, 27] width 50 height 13
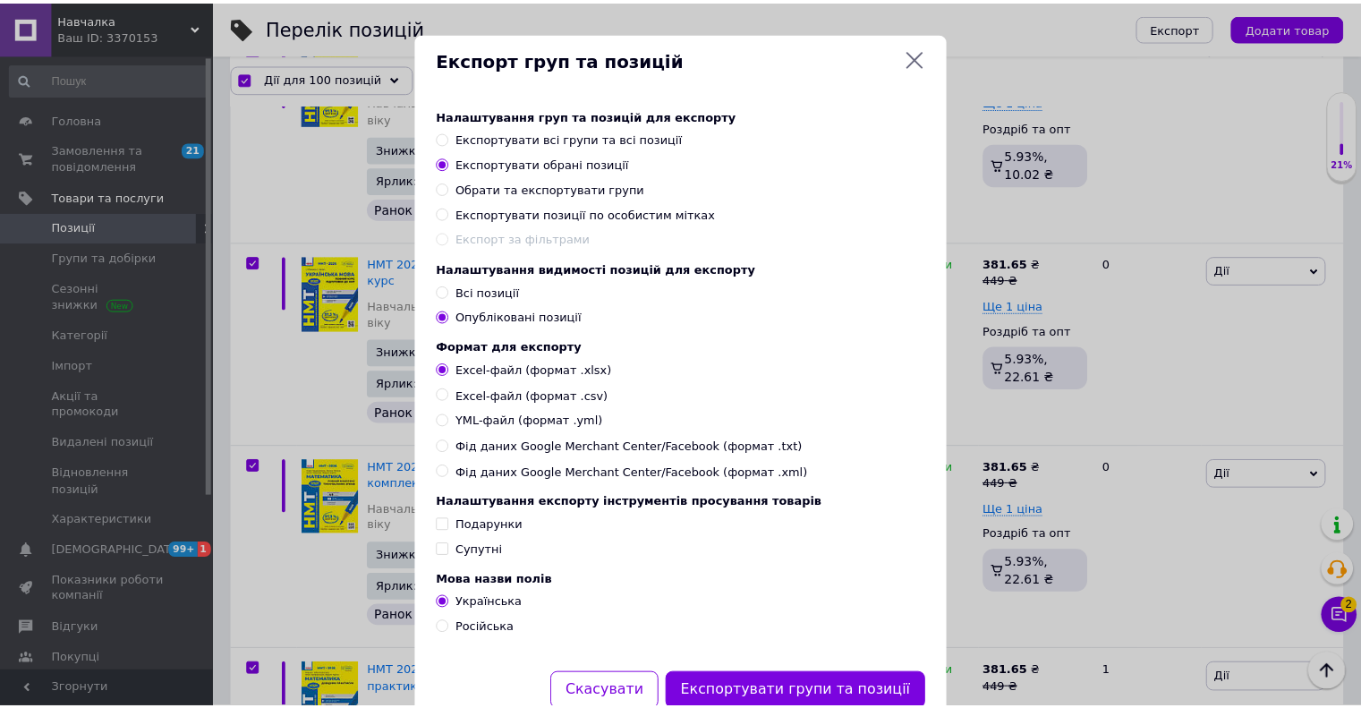
scroll to position [76, 0]
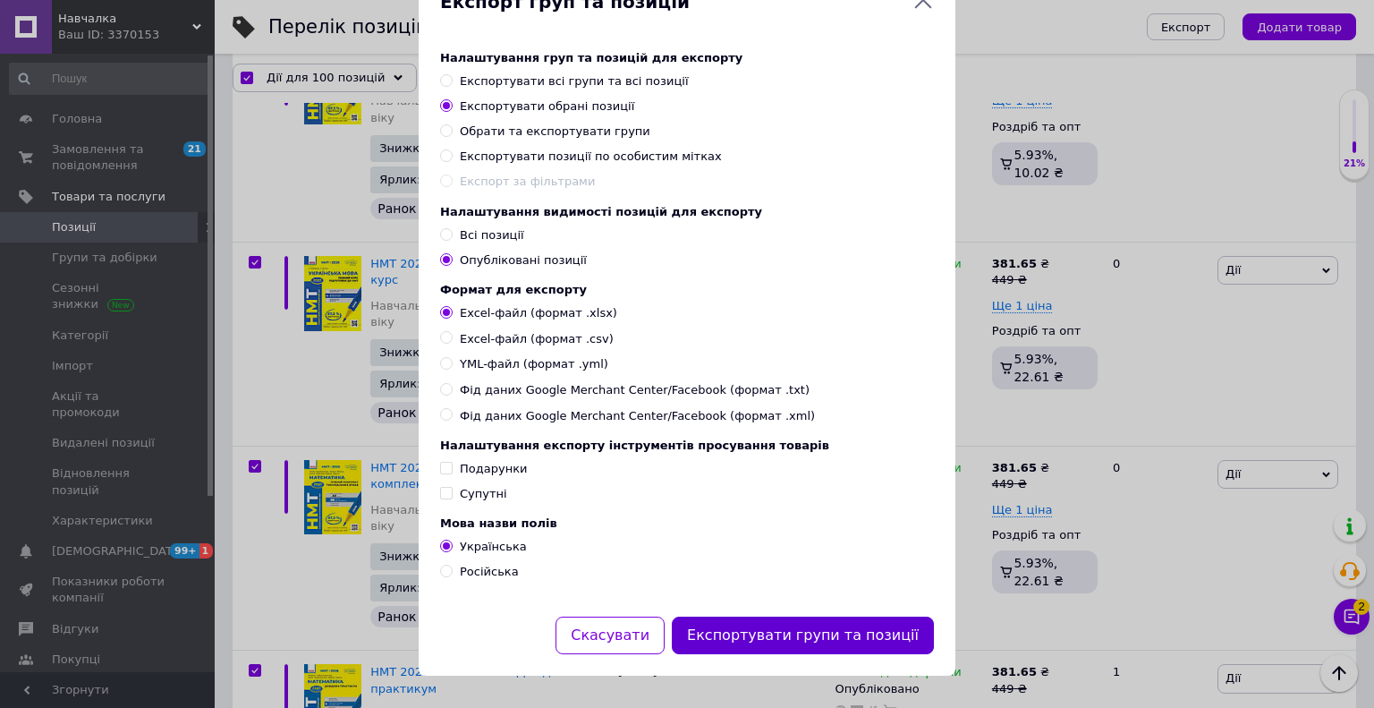
drag, startPoint x: 790, startPoint y: 636, endPoint x: 807, endPoint y: 572, distance: 66.6
click at [792, 636] on button "Експортувати групи та позиції" at bounding box center [803, 635] width 262 height 38
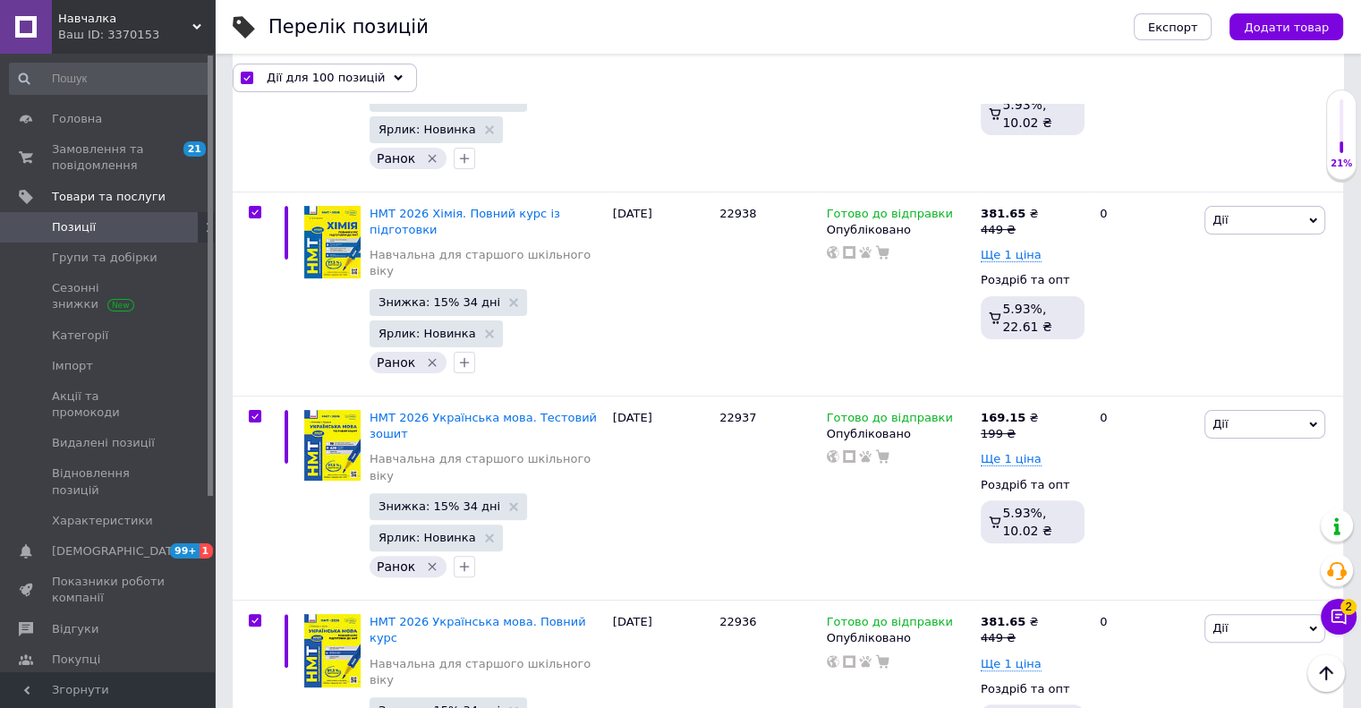
scroll to position [0, 0]
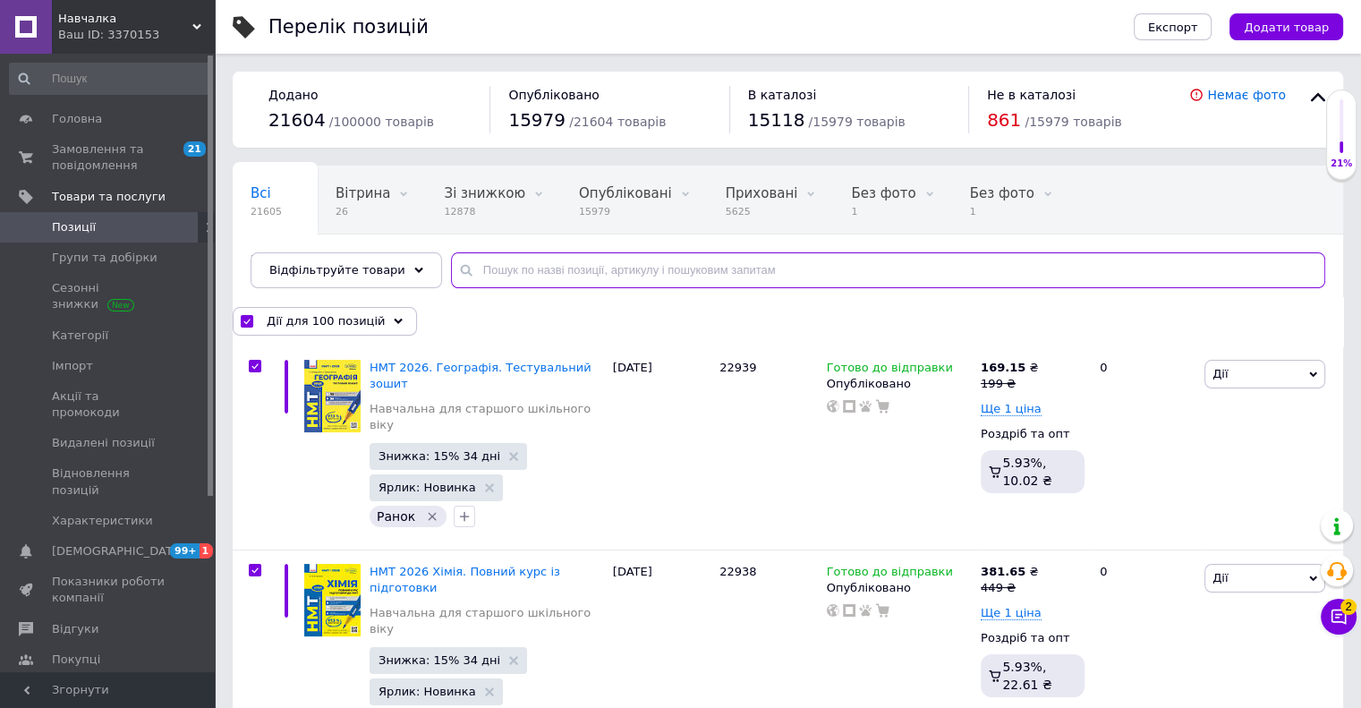
click at [528, 282] on input "text" at bounding box center [888, 270] width 874 height 36
type input "22572"
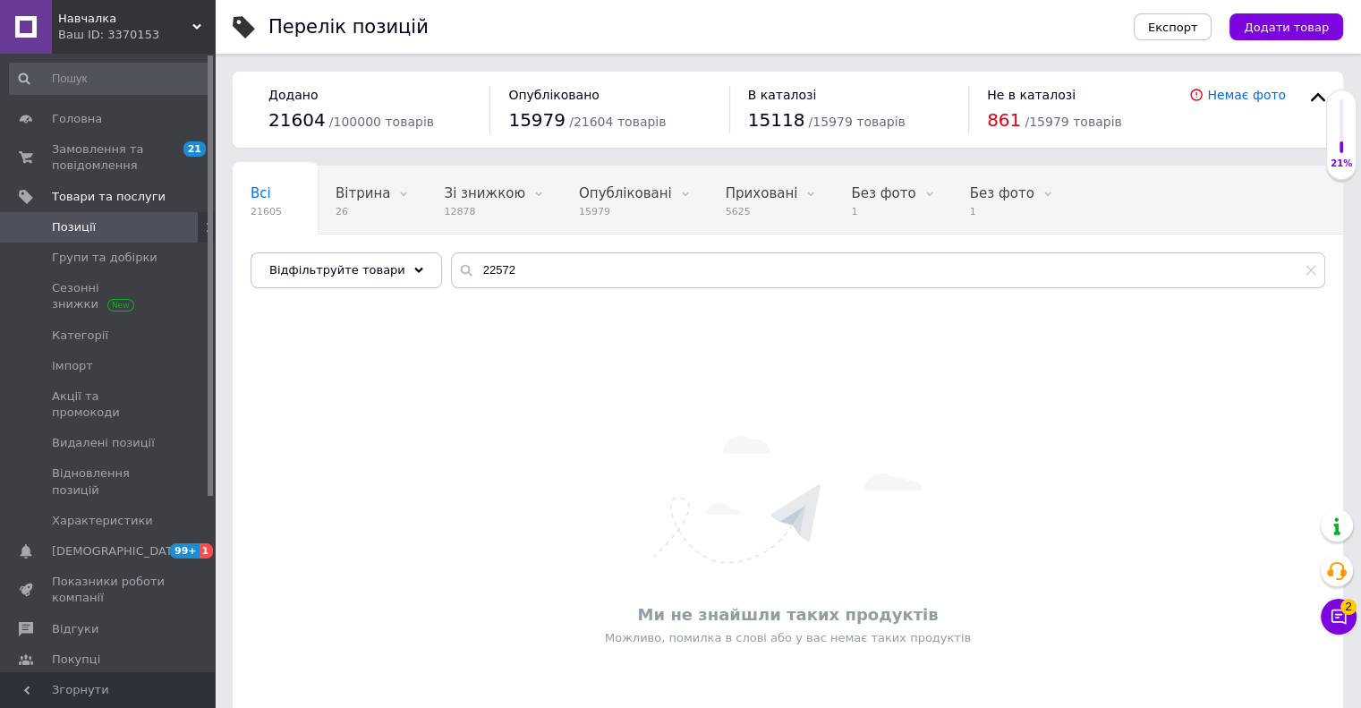
click at [78, 227] on span "Позиції" at bounding box center [74, 227] width 44 height 16
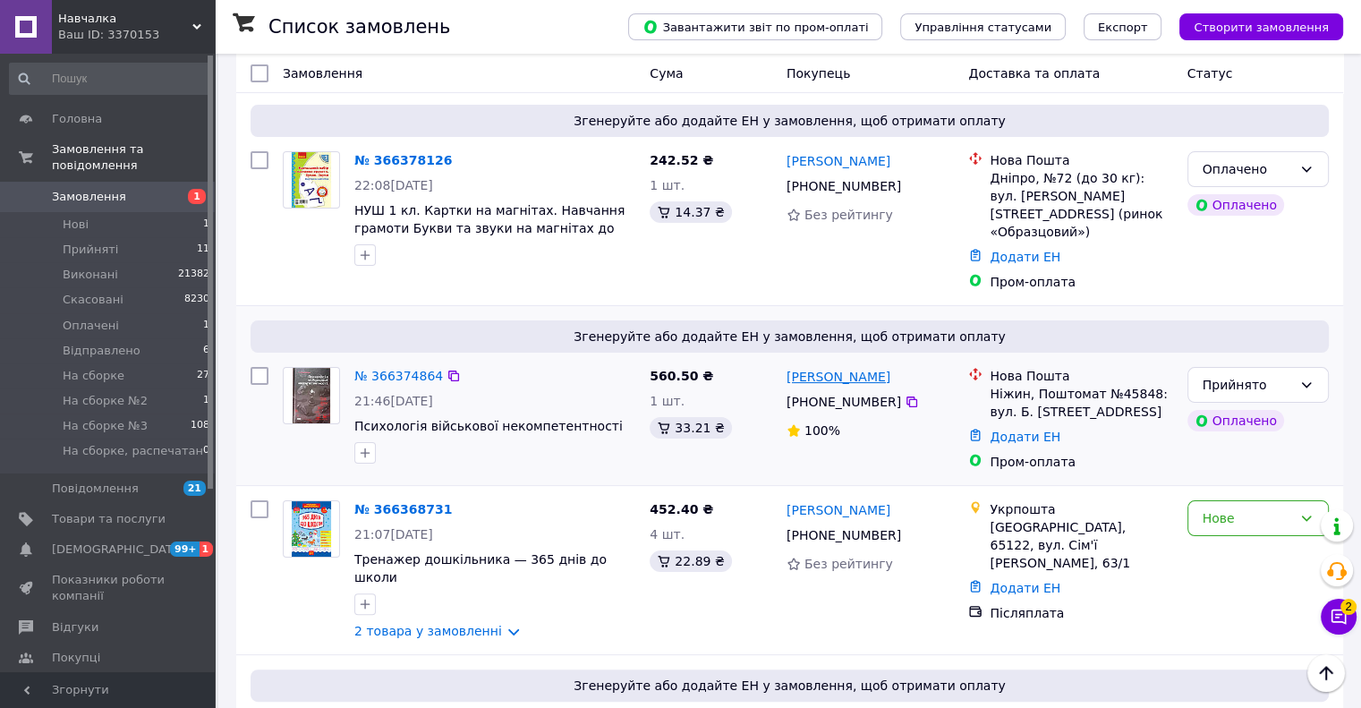
scroll to position [358, 0]
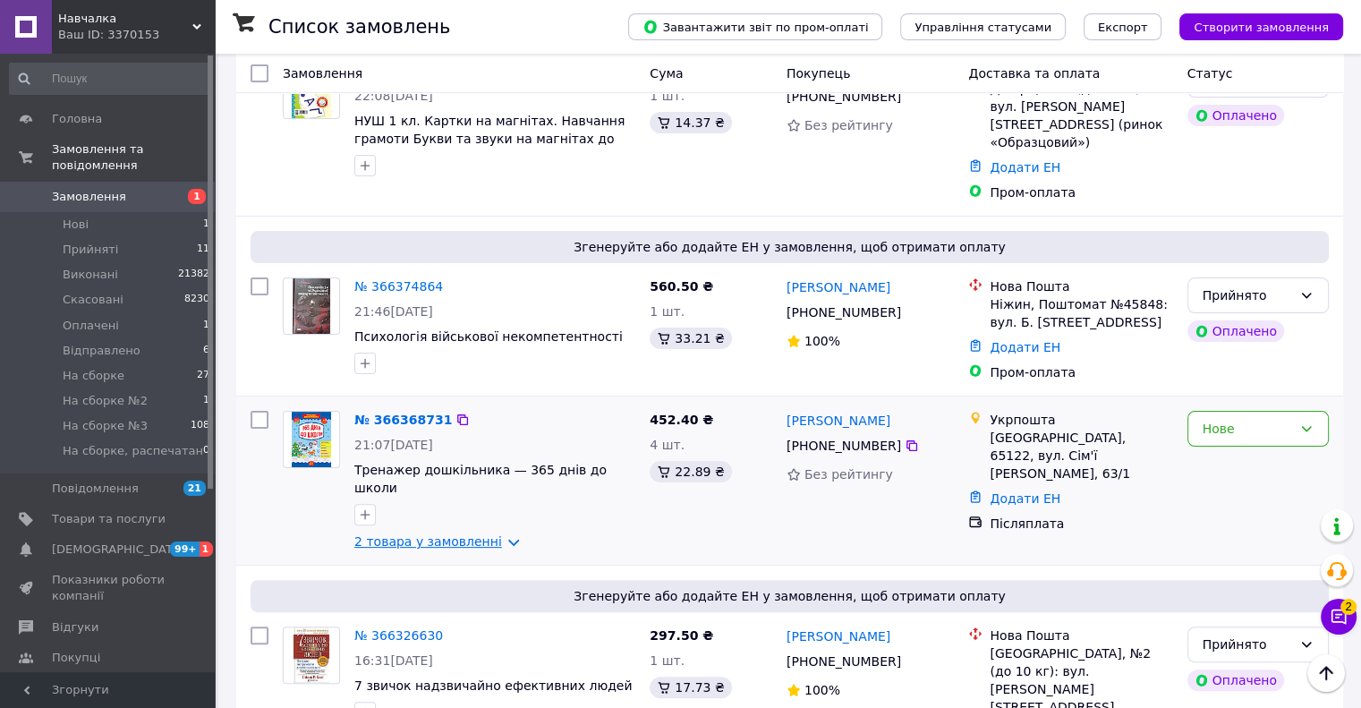
click at [463, 534] on link "2 товара у замовленні" at bounding box center [428, 541] width 148 height 14
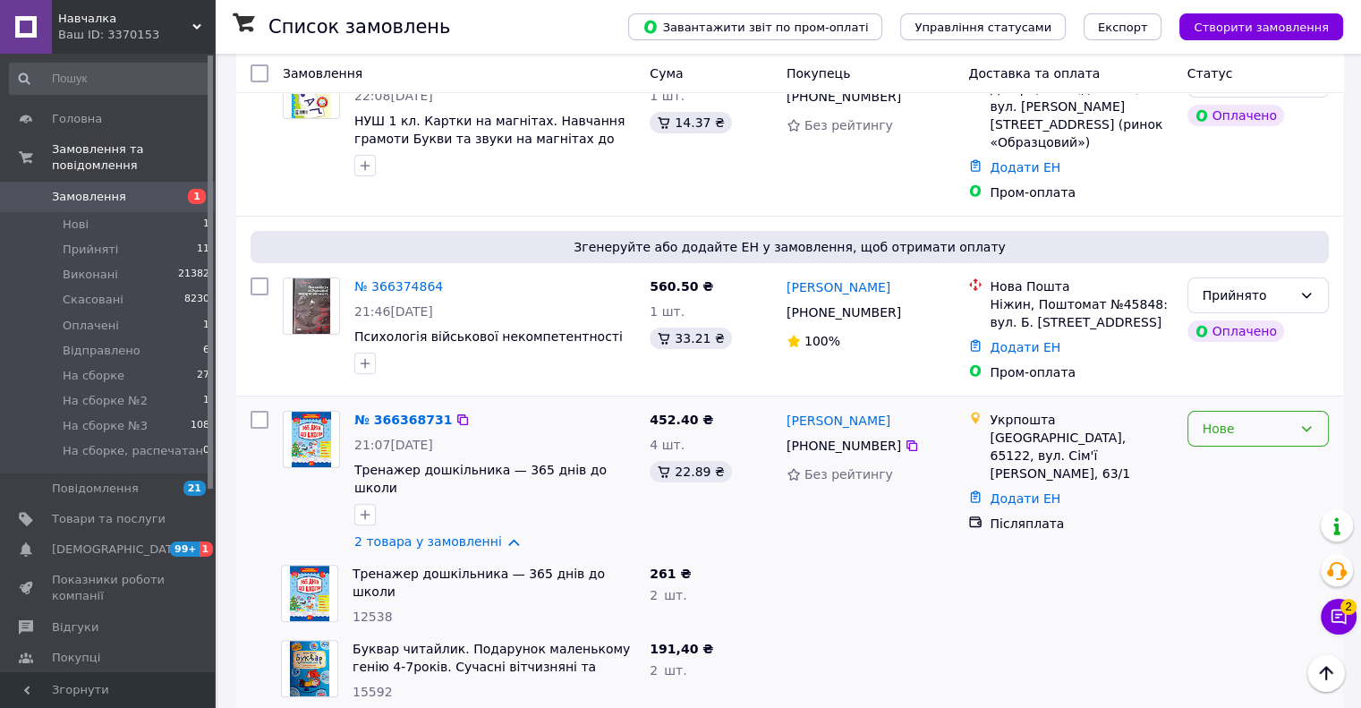
click at [1227, 419] on div "Нове" at bounding box center [1246, 429] width 89 height 20
click at [1213, 429] on li "Прийнято" at bounding box center [1257, 435] width 140 height 32
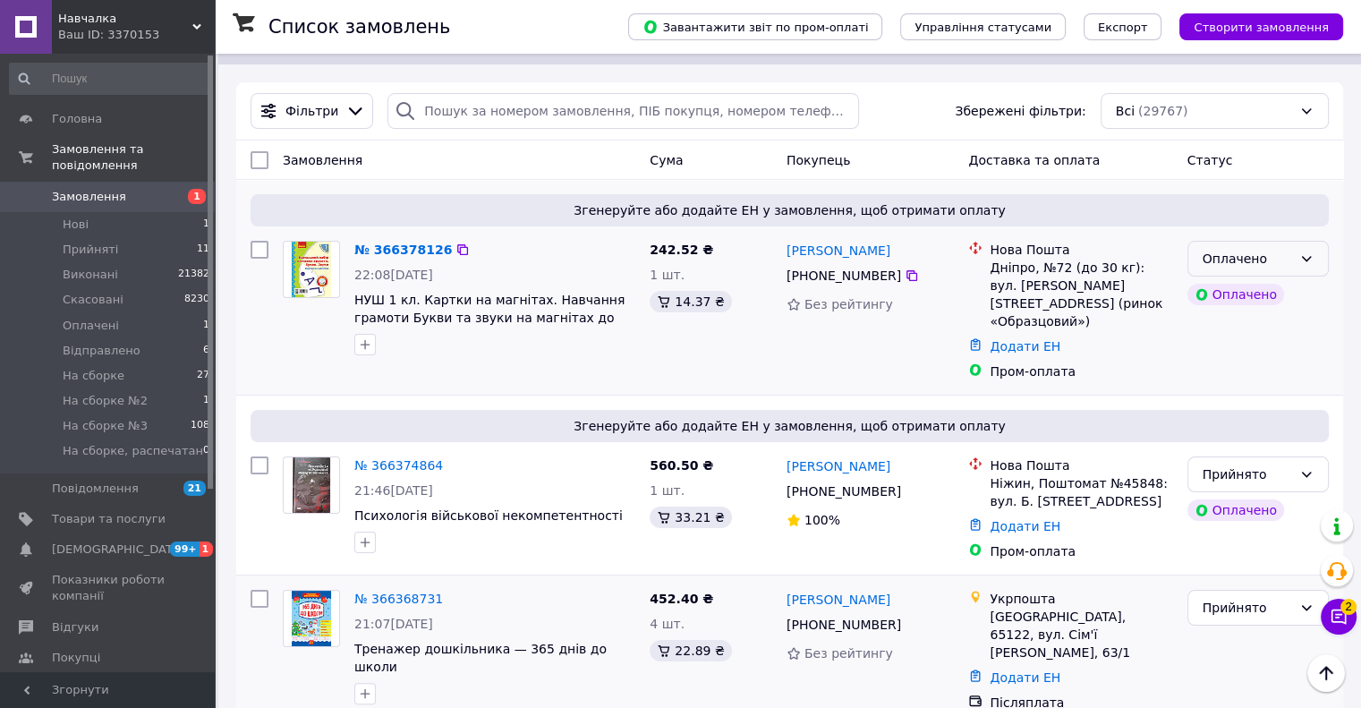
click at [1297, 241] on div "Оплачено" at bounding box center [1257, 259] width 141 height 36
click at [1219, 271] on li "Прийнято" at bounding box center [1257, 266] width 140 height 32
